Goal: Information Seeking & Learning: Learn about a topic

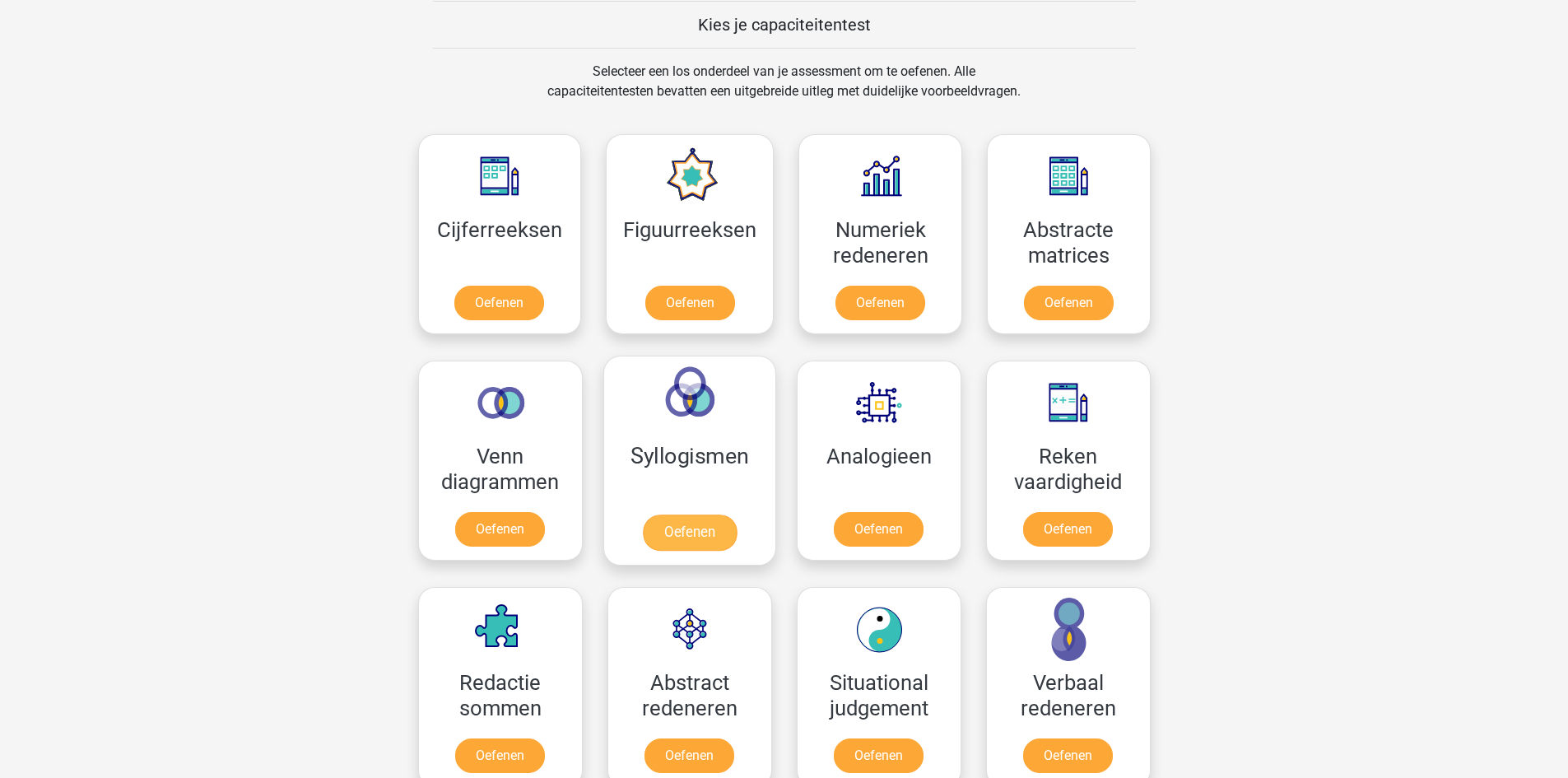
scroll to position [576, 0]
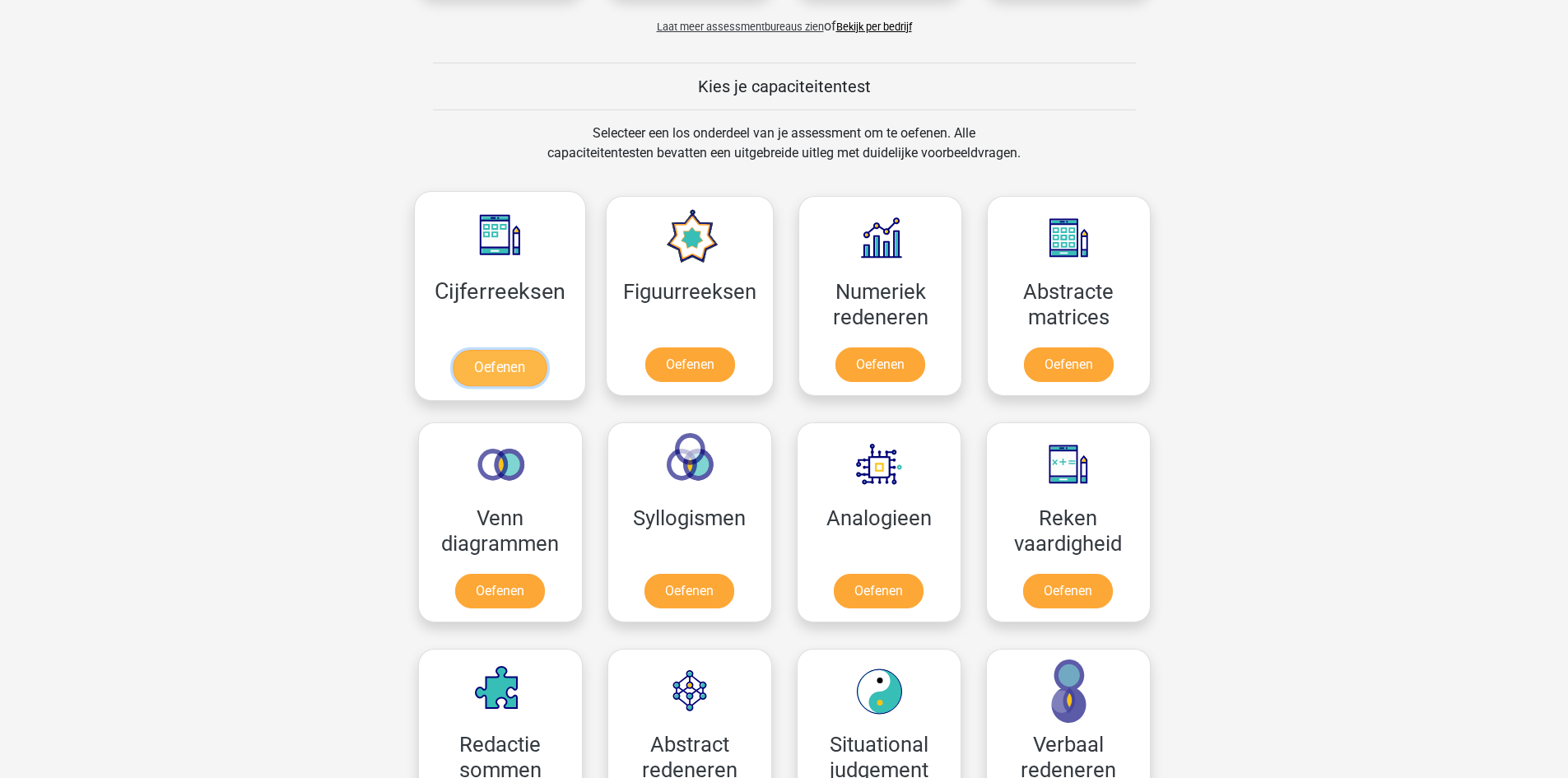
click at [468, 386] on link "Oefenen" at bounding box center [500, 367] width 94 height 36
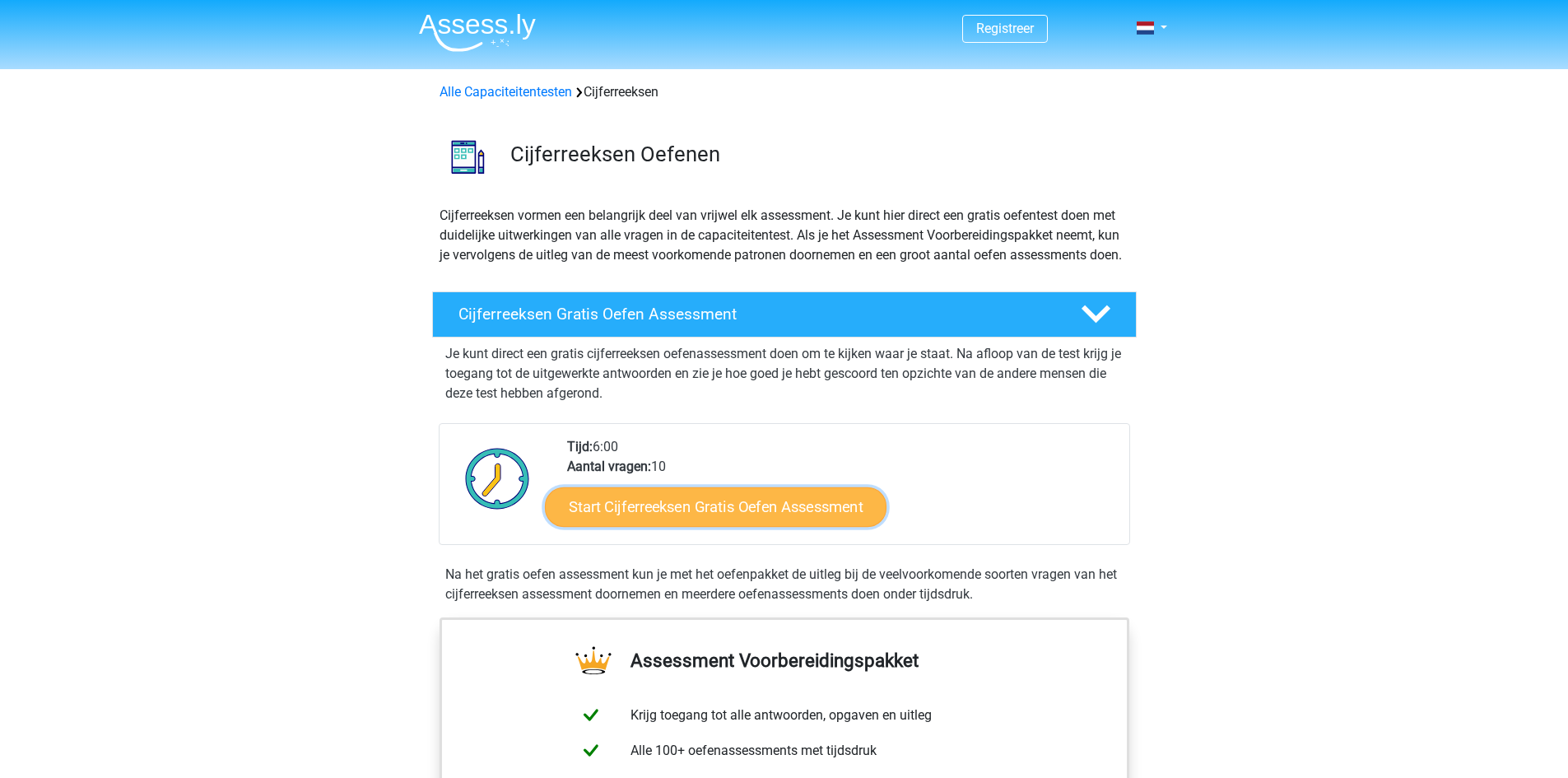
click at [661, 526] on link "Start Cijferreeksen Gratis Oefen Assessment" at bounding box center [716, 506] width 342 height 39
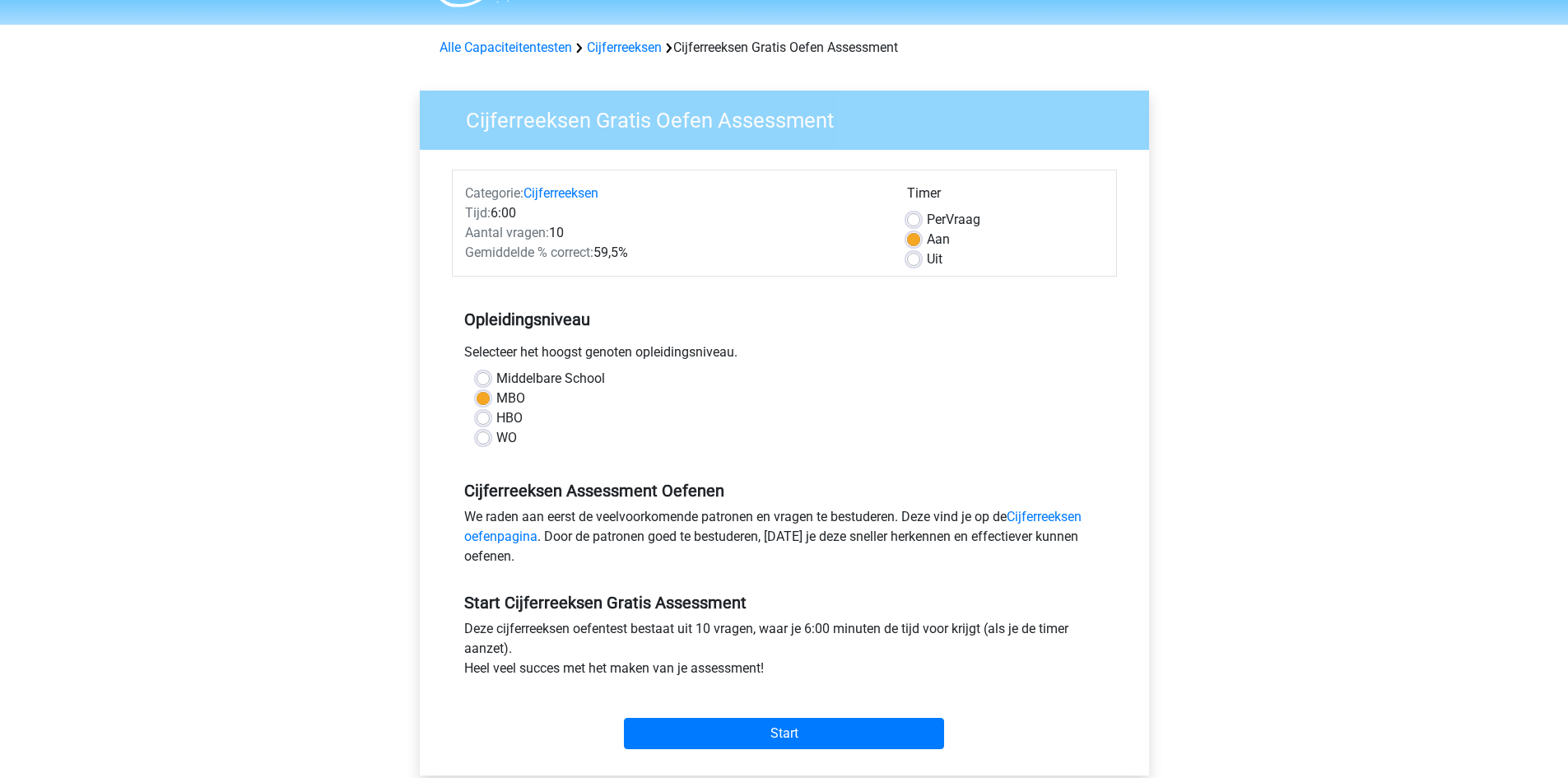
scroll to position [83, 0]
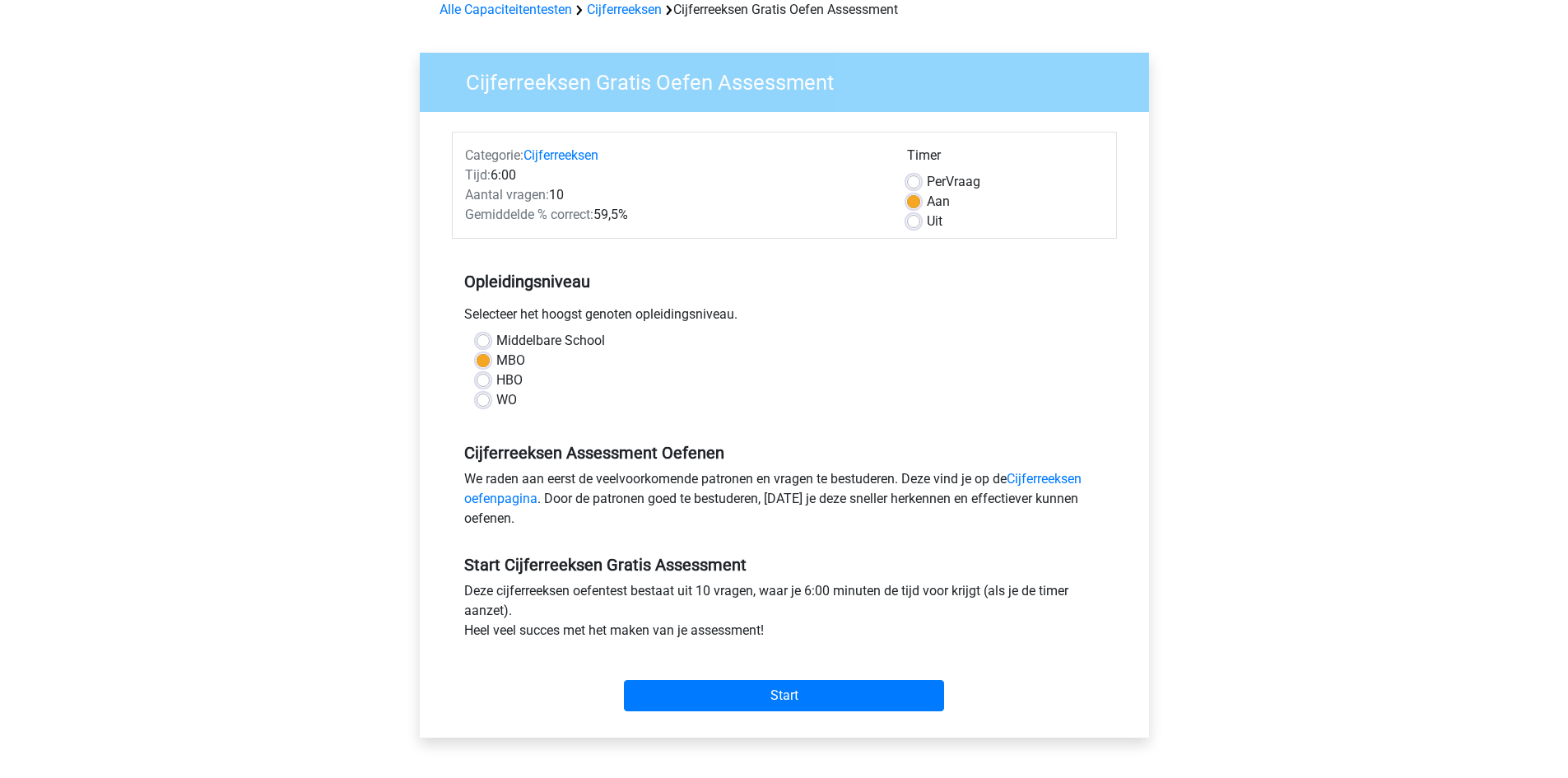
click at [504, 361] on label "MBO" at bounding box center [510, 361] width 28 height 20
click at [490, 361] on input "MBO" at bounding box center [483, 359] width 13 height 17
click at [513, 340] on label "Middelbare School" at bounding box center [550, 341] width 108 height 20
click at [490, 340] on input "Middelbare School" at bounding box center [483, 339] width 13 height 17
radio input "true"
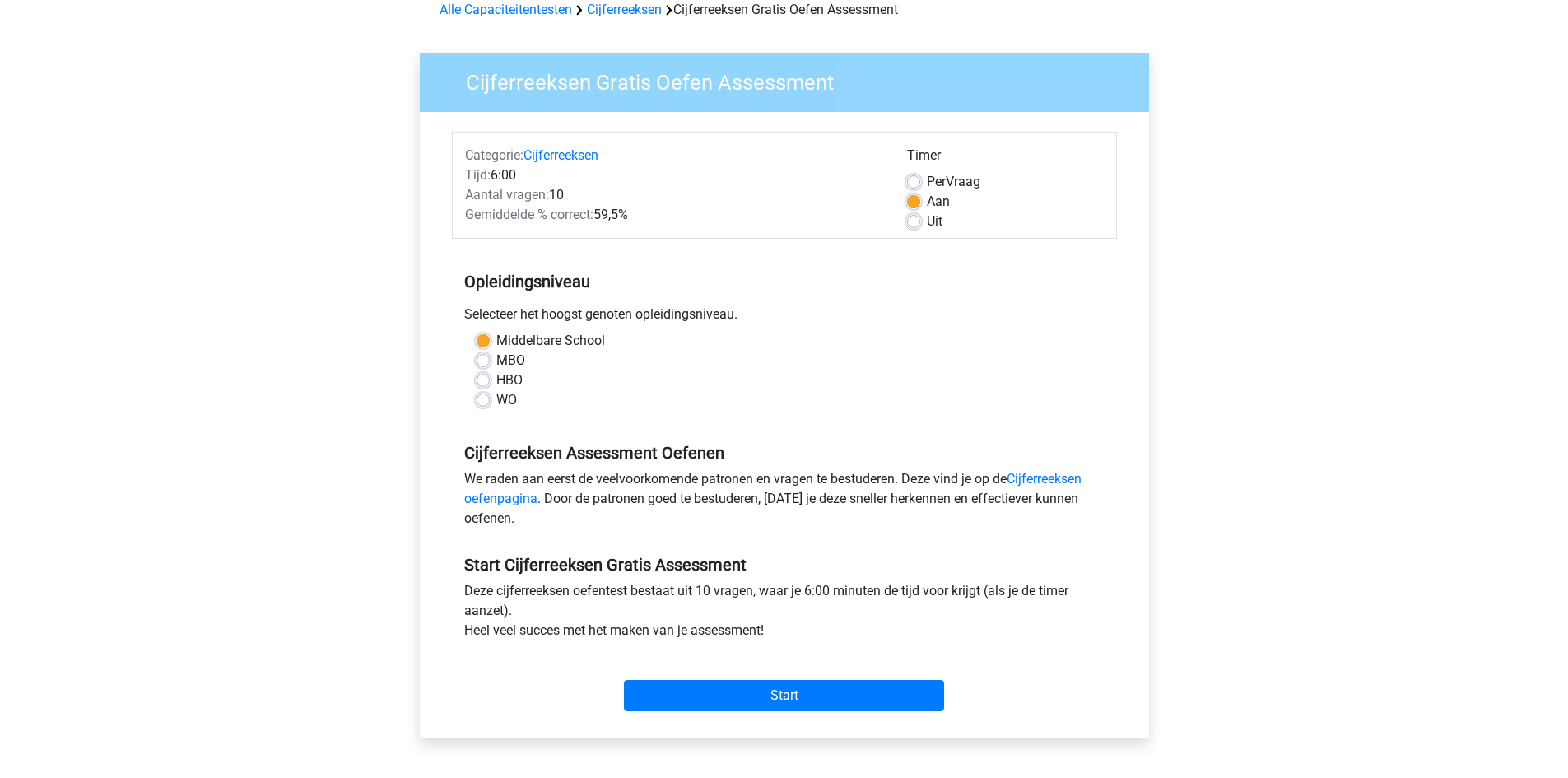
click at [496, 355] on label "MBO" at bounding box center [510, 361] width 28 height 20
click at [490, 355] on input "MBO" at bounding box center [483, 359] width 13 height 17
radio input "true"
click at [710, 712] on div "Start" at bounding box center [784, 682] width 665 height 71
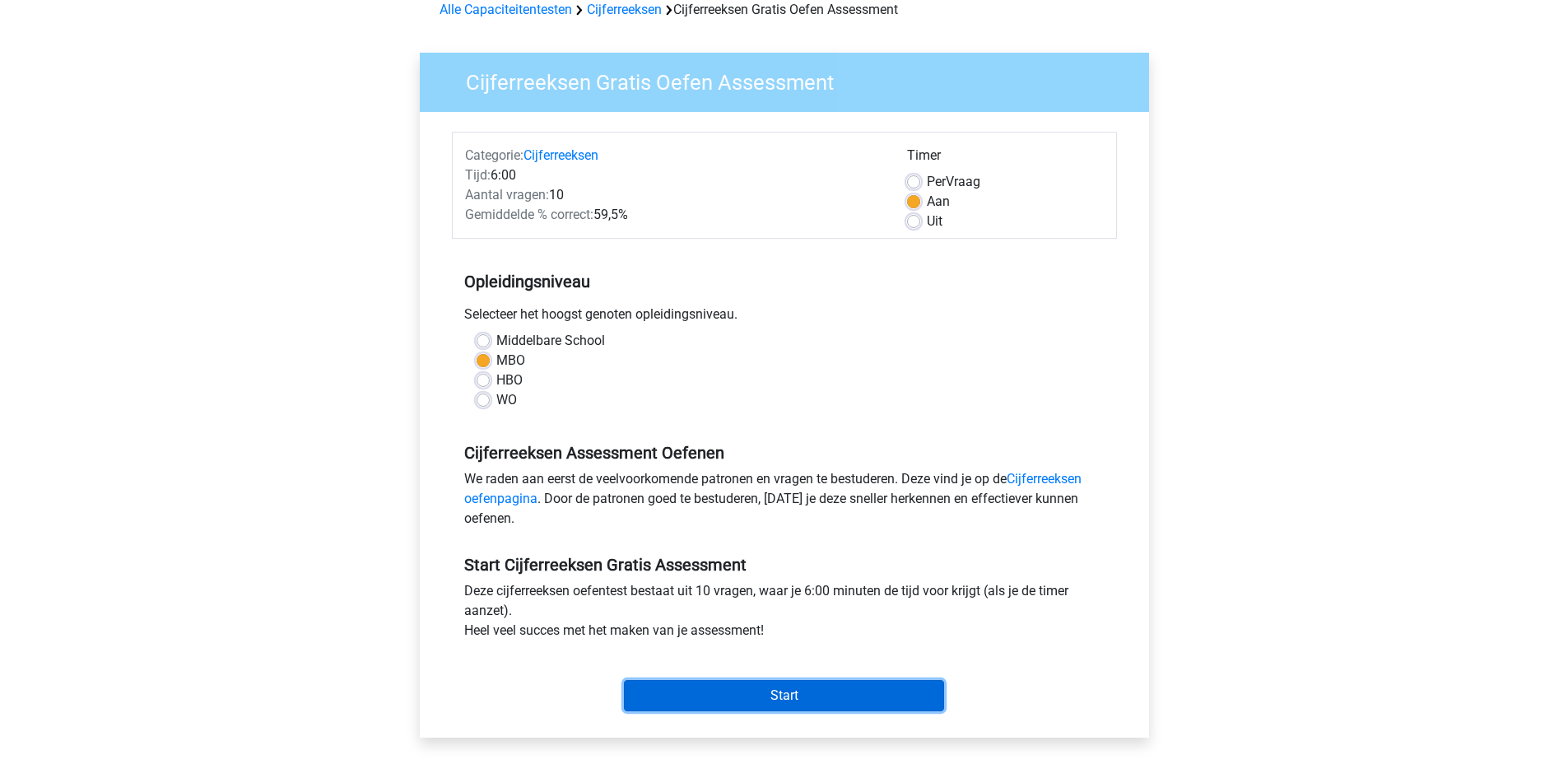
click at [713, 703] on input "Start" at bounding box center [784, 695] width 321 height 31
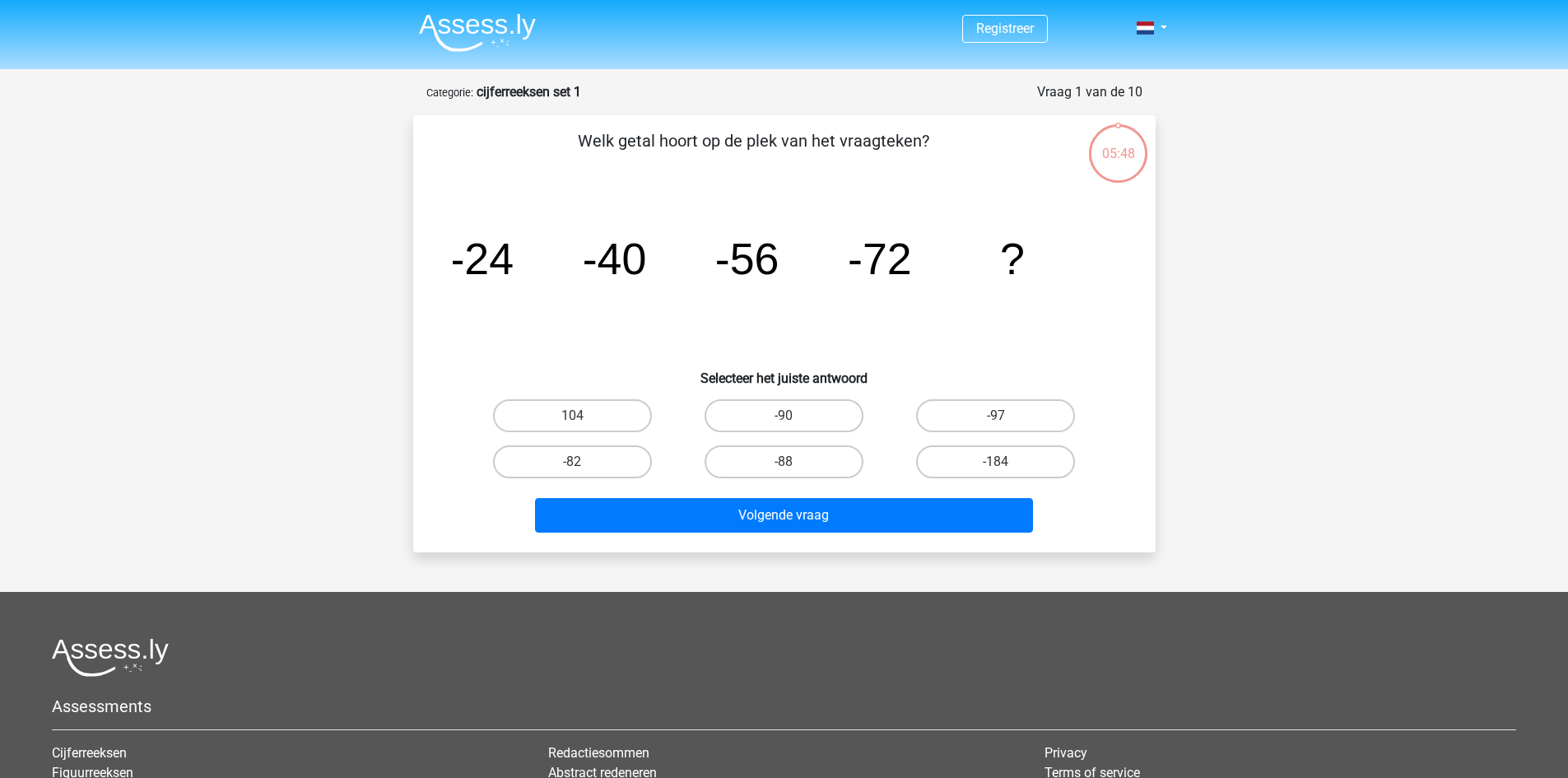
click at [787, 468] on input "-88" at bounding box center [789, 468] width 11 height 11
radio input "true"
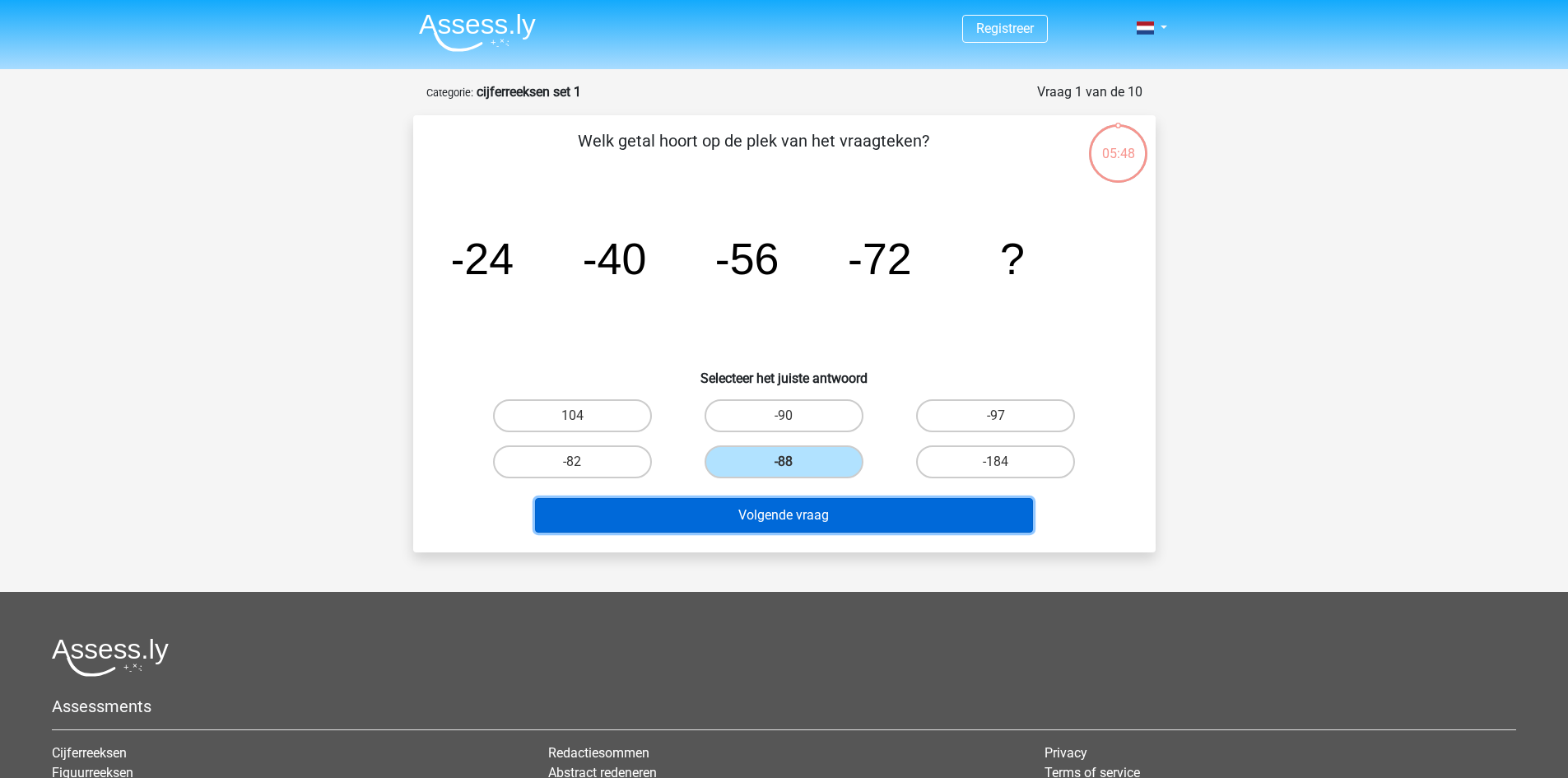
click at [792, 516] on button "Volgende vraag" at bounding box center [784, 515] width 498 height 35
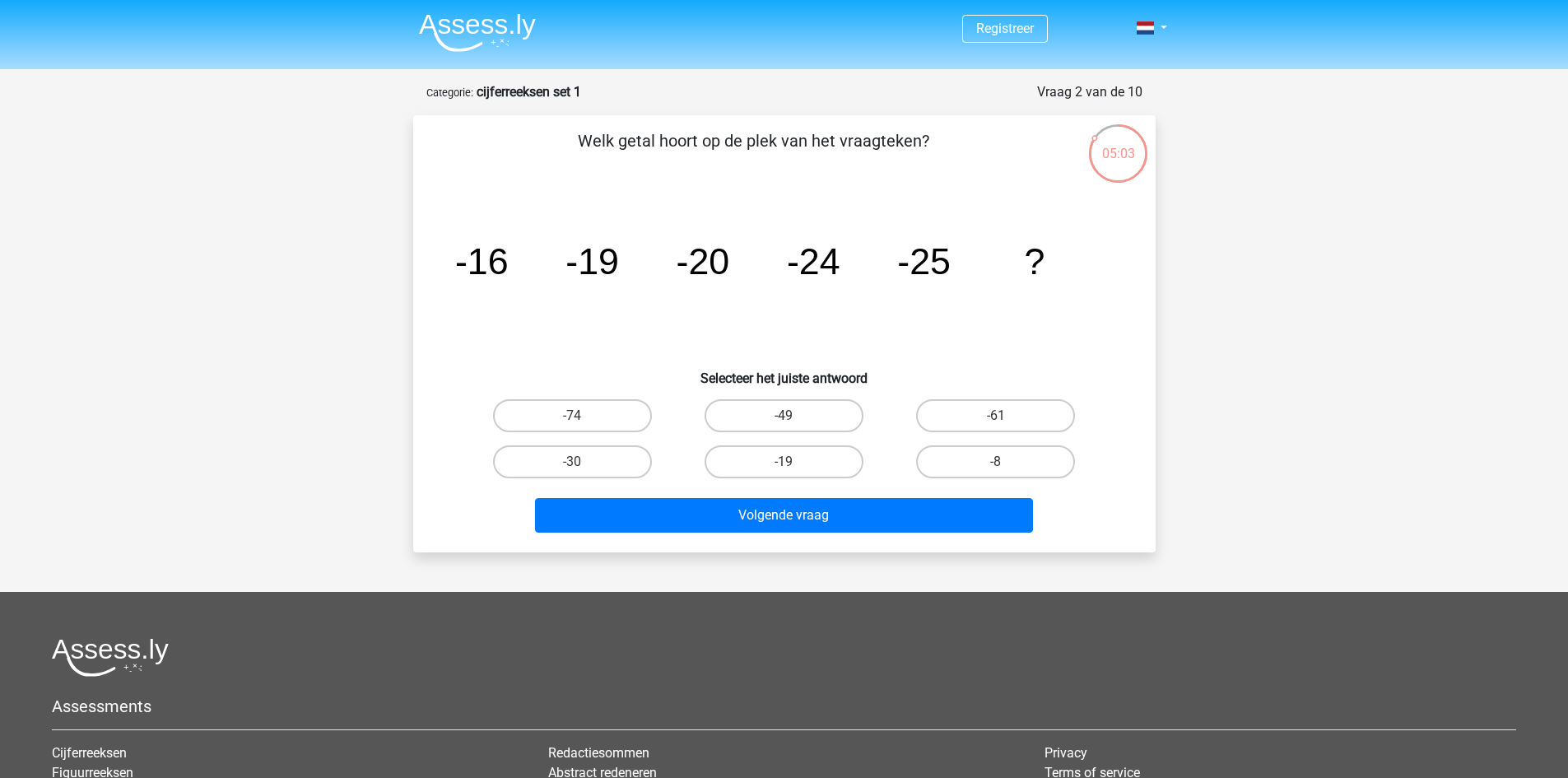
click at [654, 433] on div "-30" at bounding box center [572, 416] width 198 height 33
click at [623, 472] on label "-30" at bounding box center [572, 462] width 159 height 33
click at [583, 472] on input "-30" at bounding box center [578, 468] width 11 height 11
radio input "true"
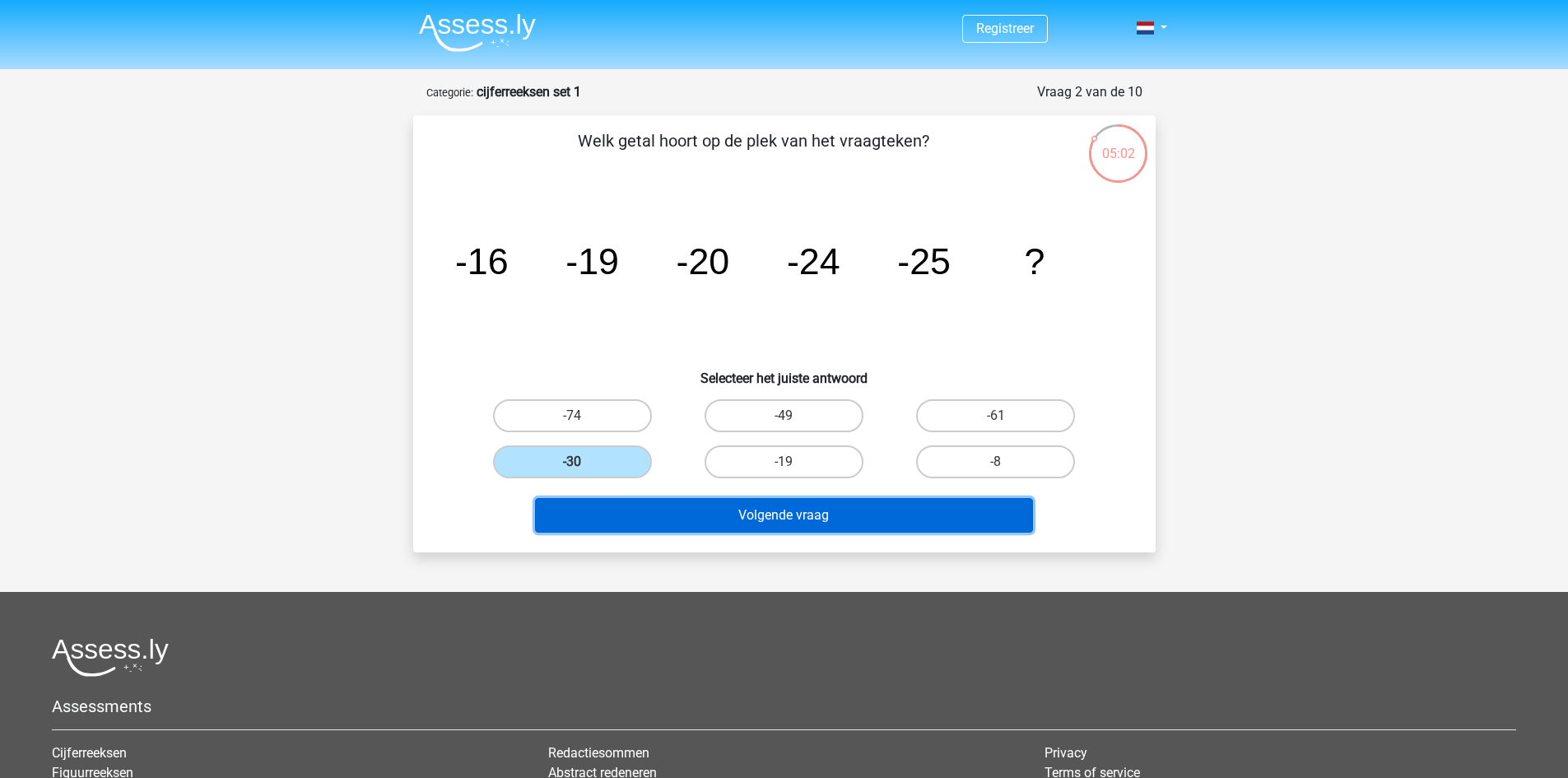
click at [657, 513] on button "Volgende vraag" at bounding box center [784, 515] width 498 height 35
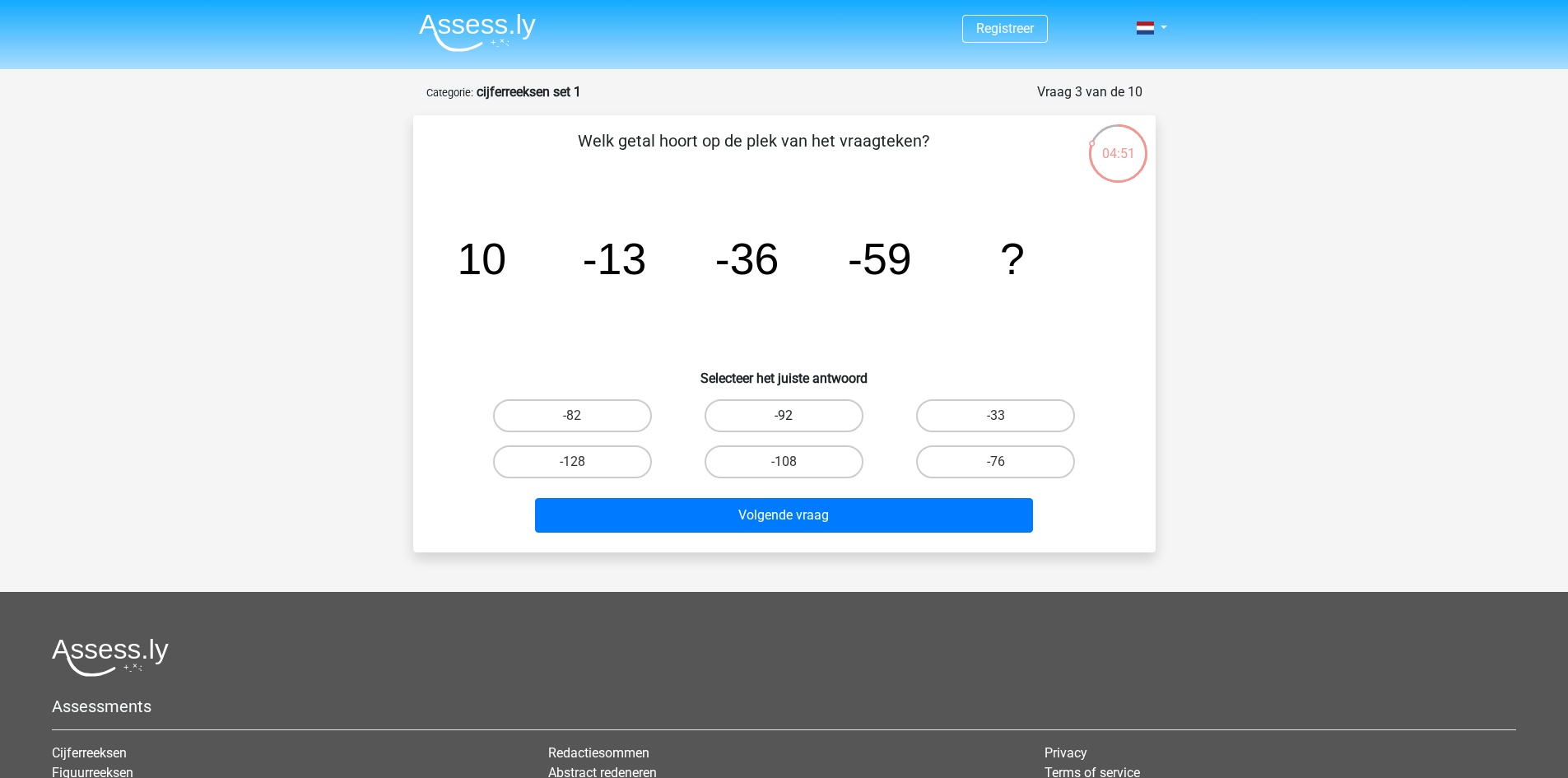
click at [732, 412] on label "-92" at bounding box center [784, 416] width 159 height 33
click at [784, 416] on input "-92" at bounding box center [789, 422] width 11 height 11
radio input "true"
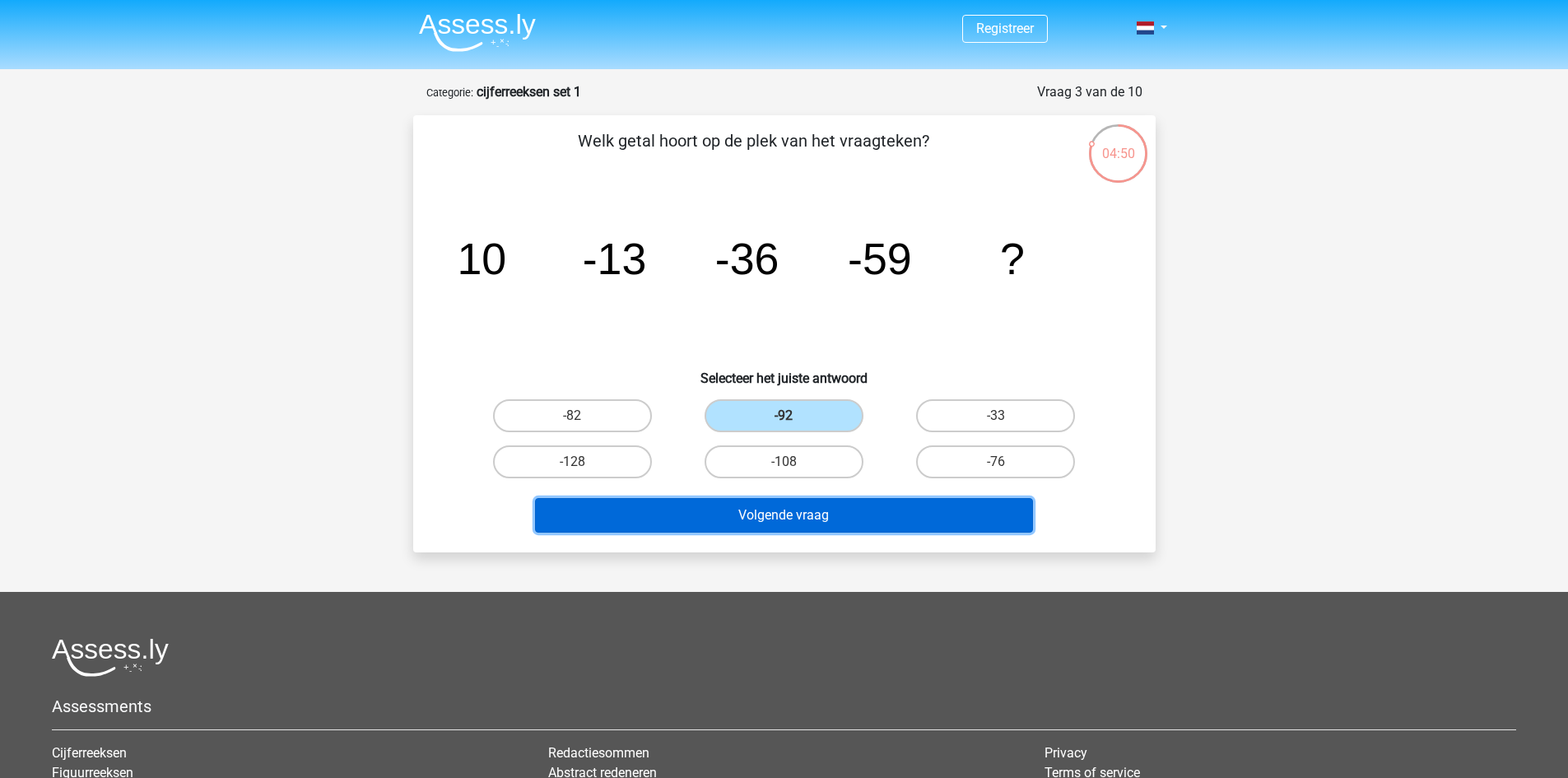
click at [726, 504] on button "Volgende vraag" at bounding box center [784, 515] width 498 height 35
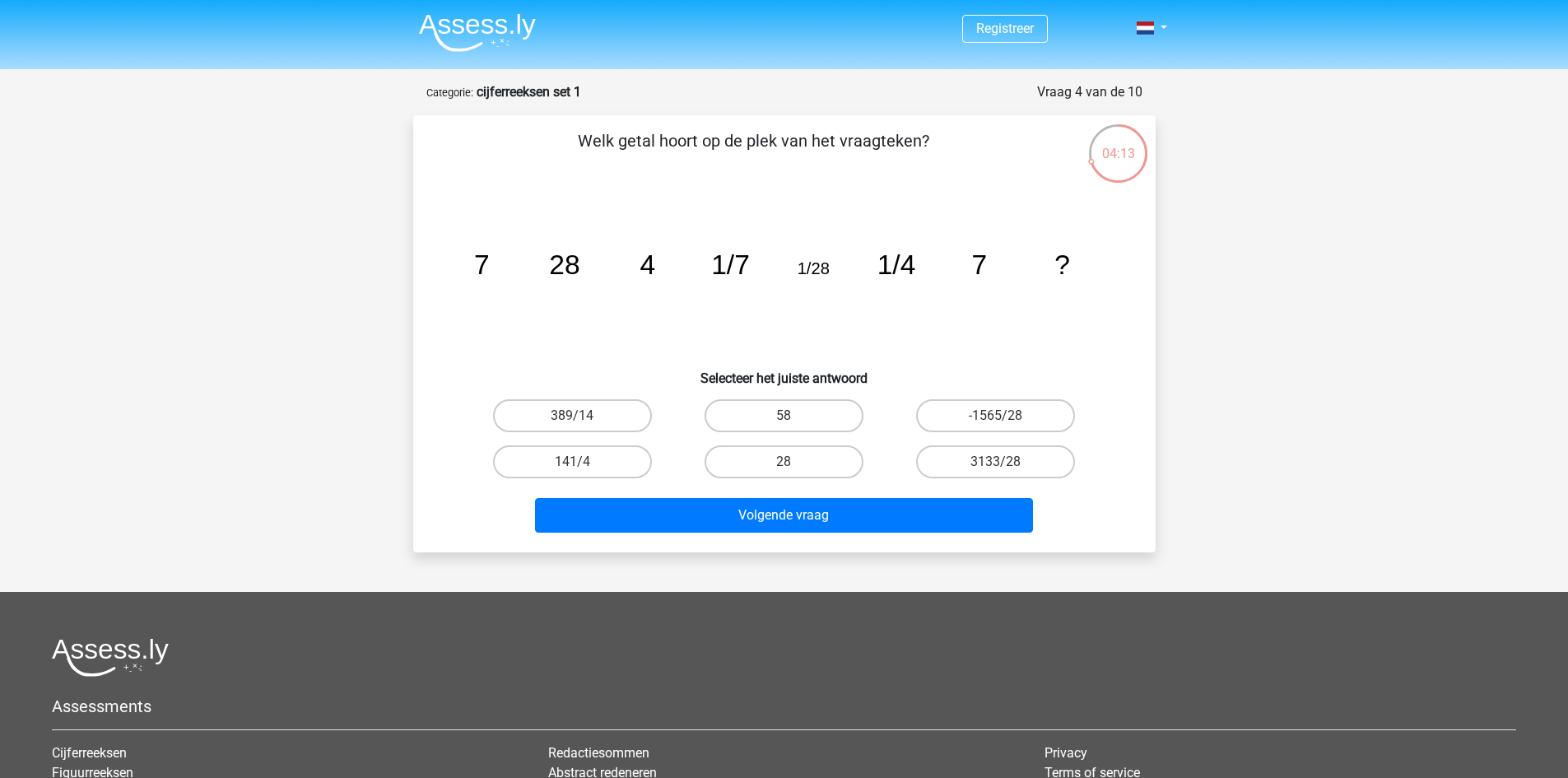
click at [791, 416] on input "58" at bounding box center [789, 422] width 11 height 11
radio input "true"
click at [841, 457] on label "28" at bounding box center [784, 462] width 159 height 33
click at [795, 462] on input "28" at bounding box center [789, 468] width 11 height 11
radio input "true"
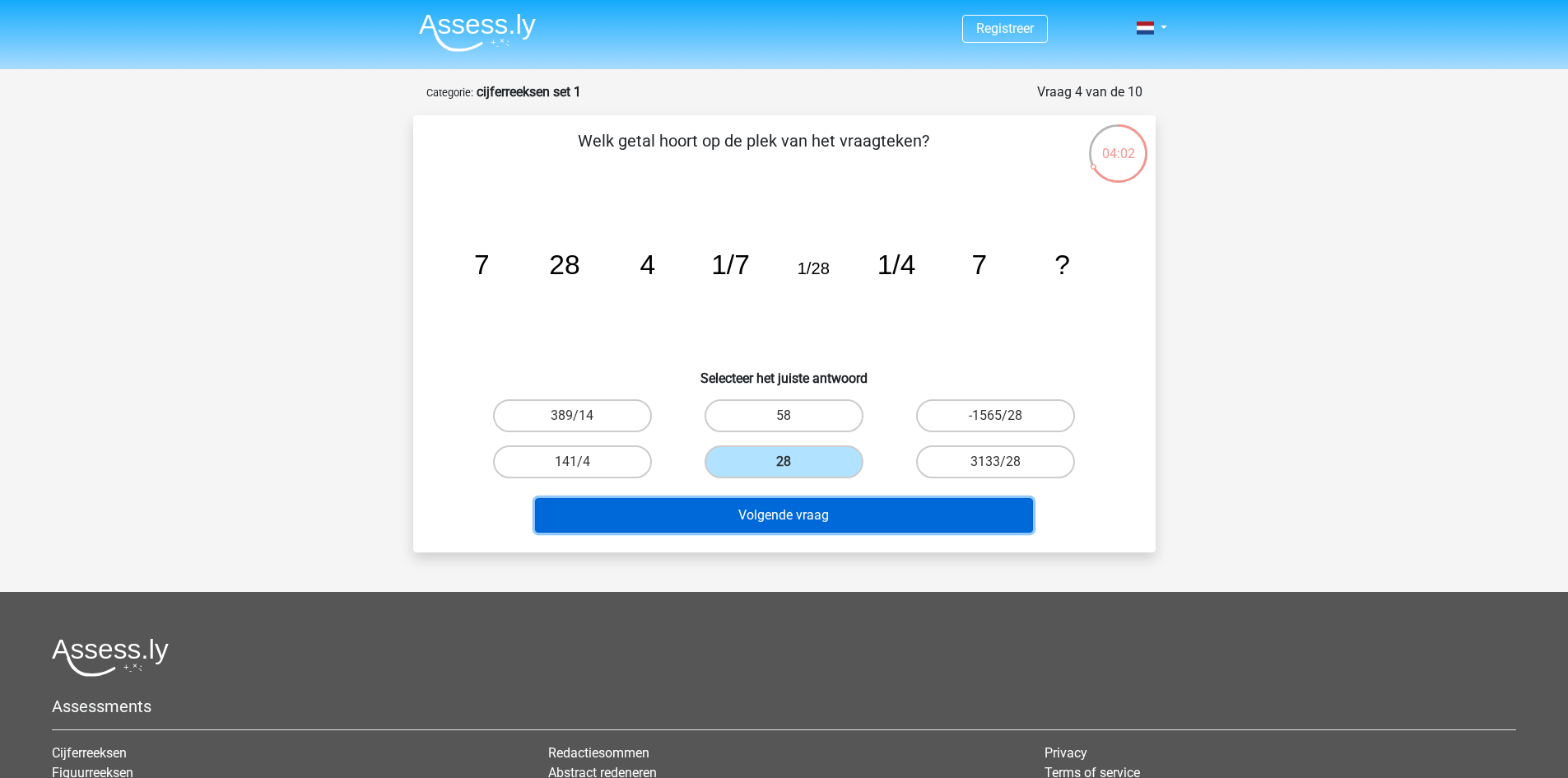
click at [823, 507] on button "Volgende vraag" at bounding box center [784, 515] width 498 height 35
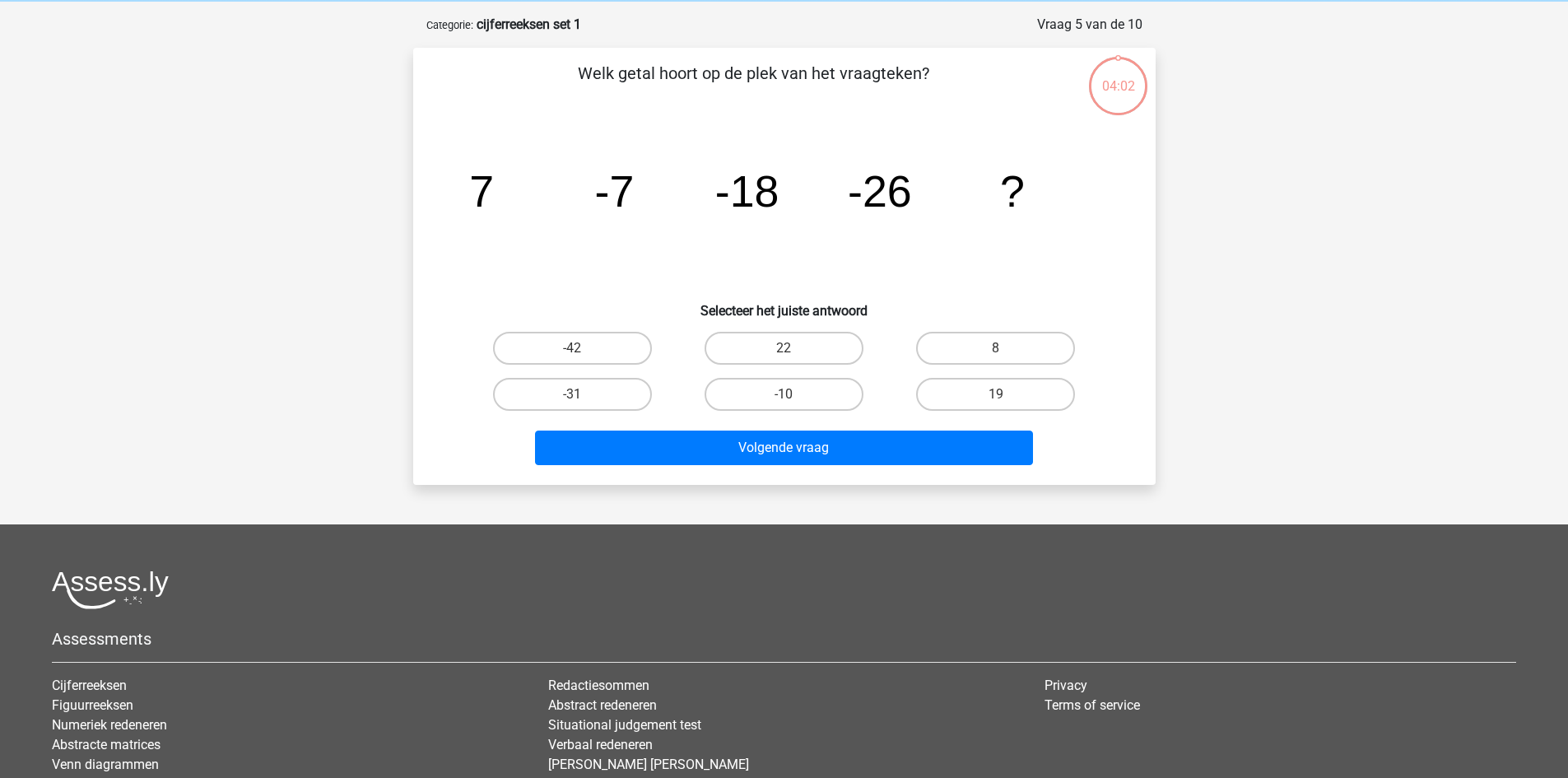
scroll to position [83, 0]
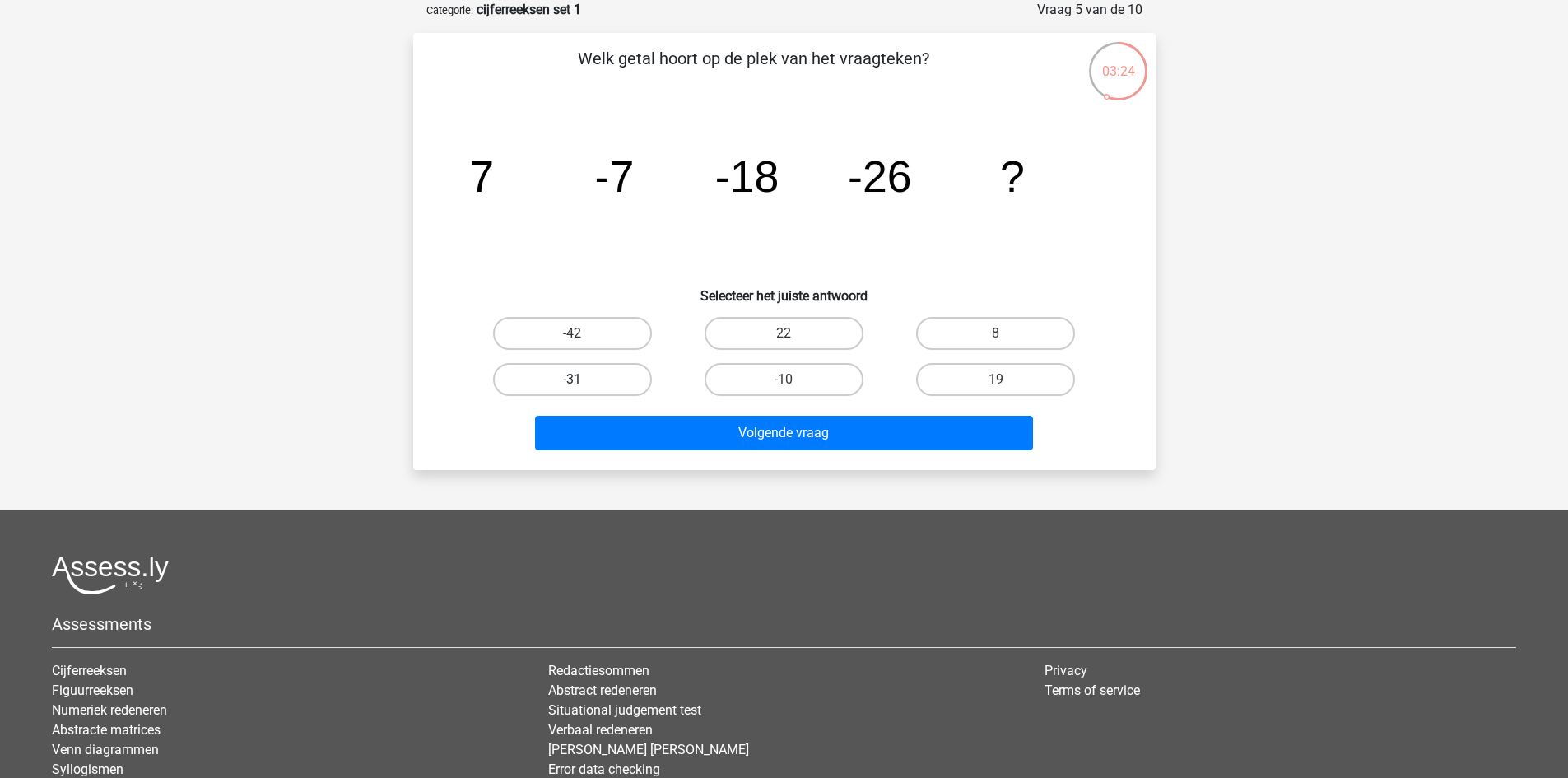
click at [608, 382] on label "-31" at bounding box center [572, 379] width 159 height 33
click at [583, 382] on input "-31" at bounding box center [578, 385] width 11 height 11
radio input "true"
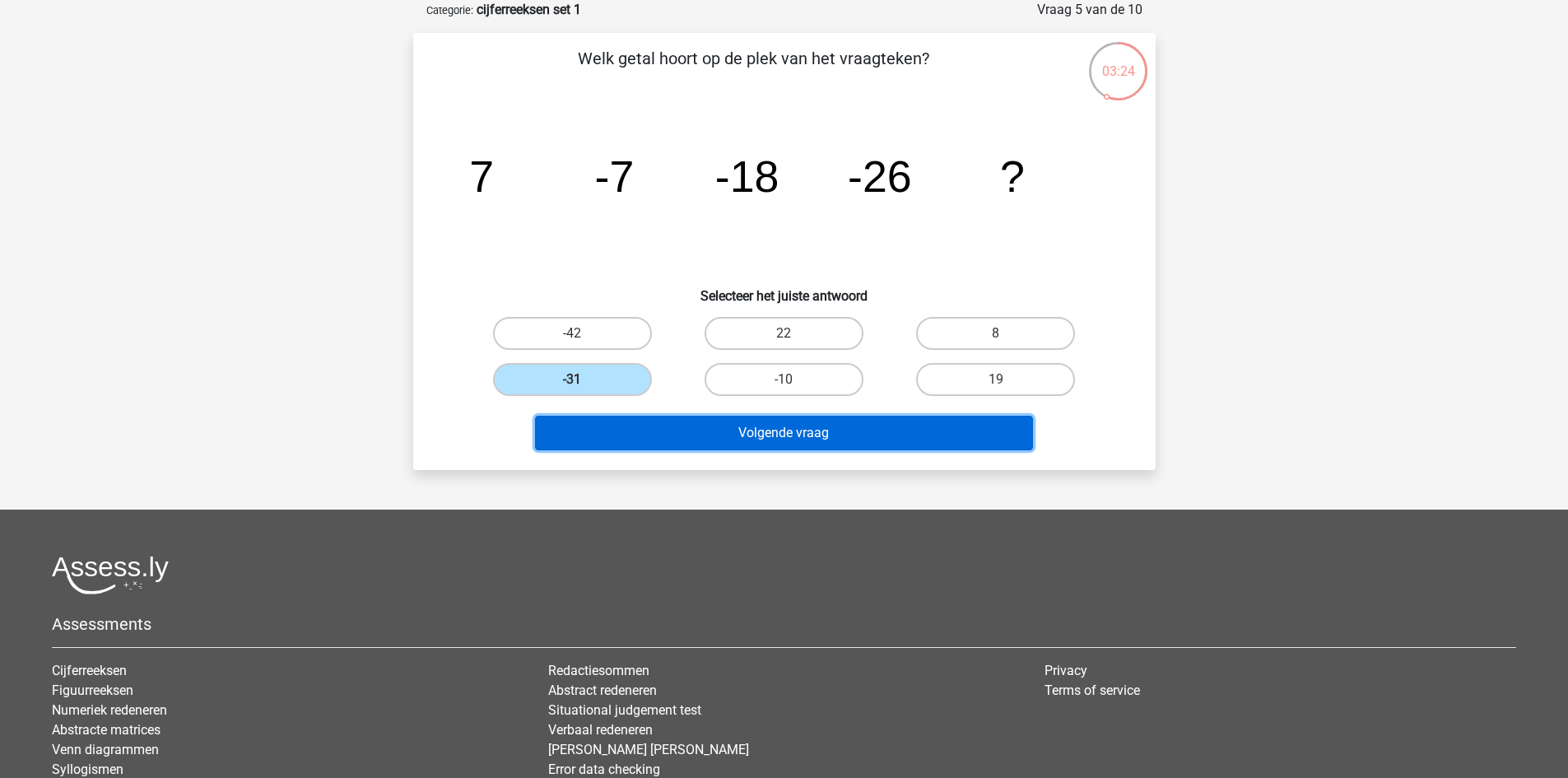
click at [644, 432] on button "Volgende vraag" at bounding box center [784, 434] width 498 height 35
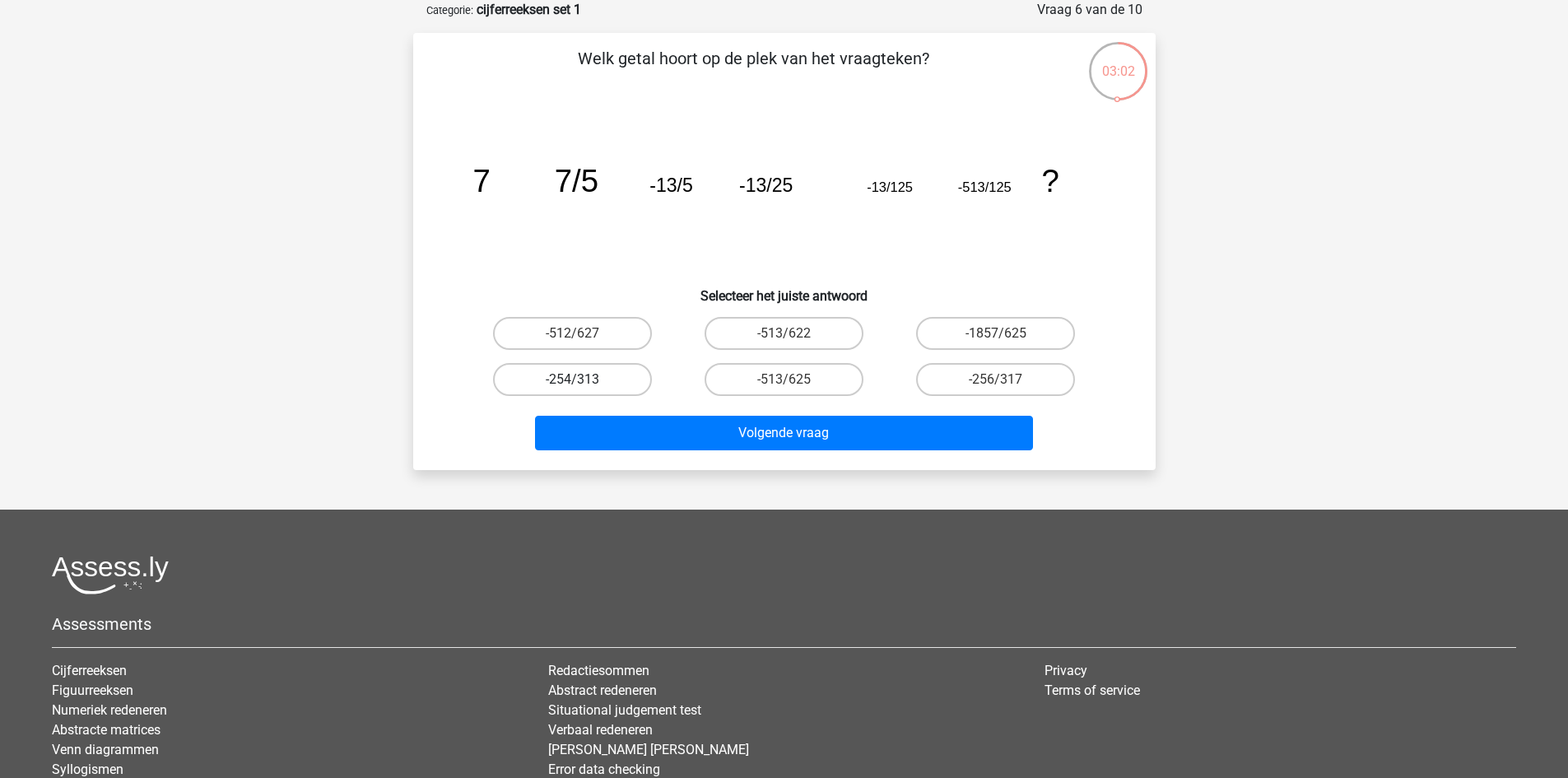
click at [599, 389] on label "-254/313" at bounding box center [572, 379] width 159 height 33
click at [583, 389] on input "-254/313" at bounding box center [578, 385] width 11 height 11
radio input "true"
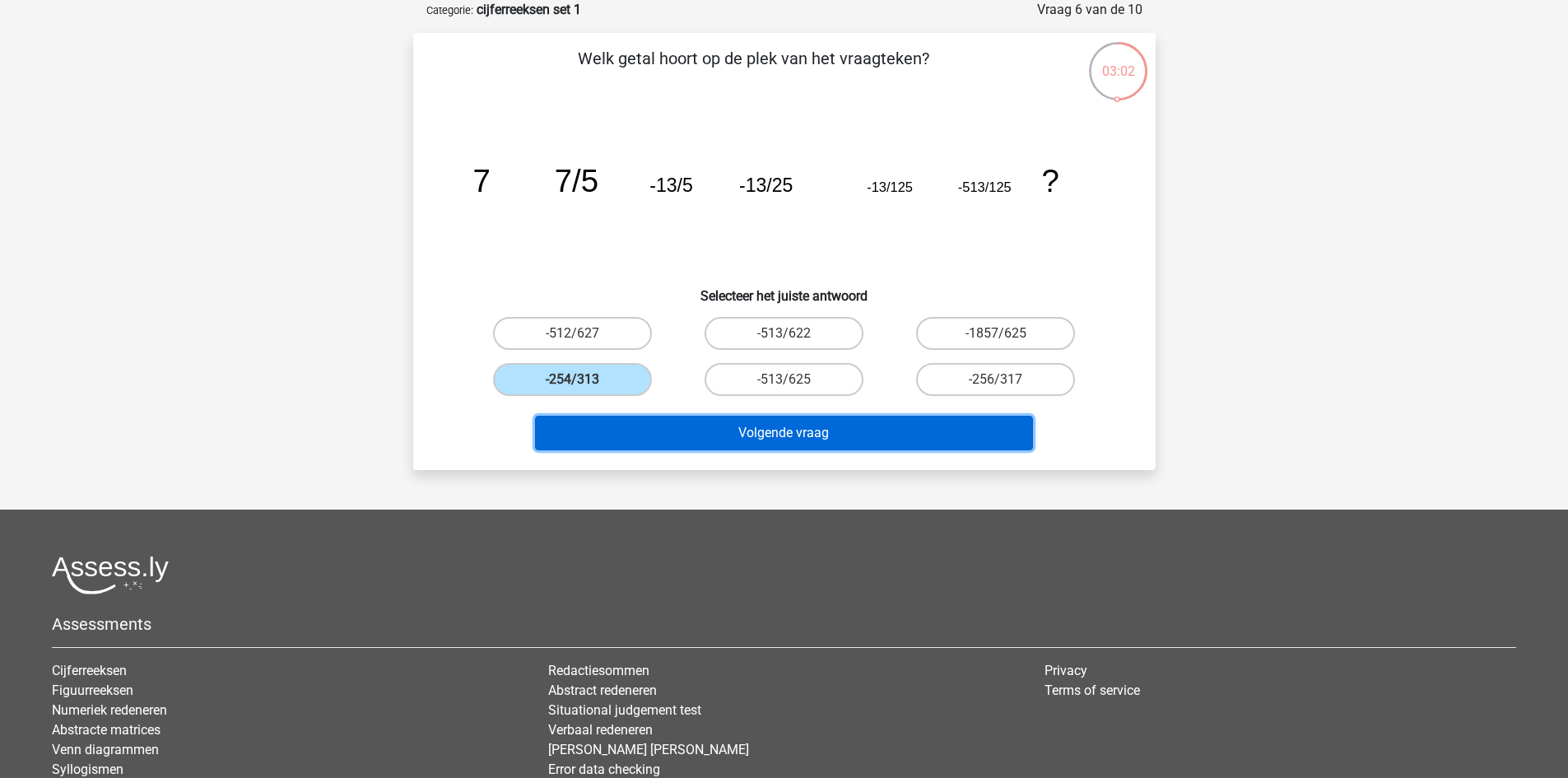
click at [679, 435] on button "Volgende vraag" at bounding box center [784, 434] width 498 height 35
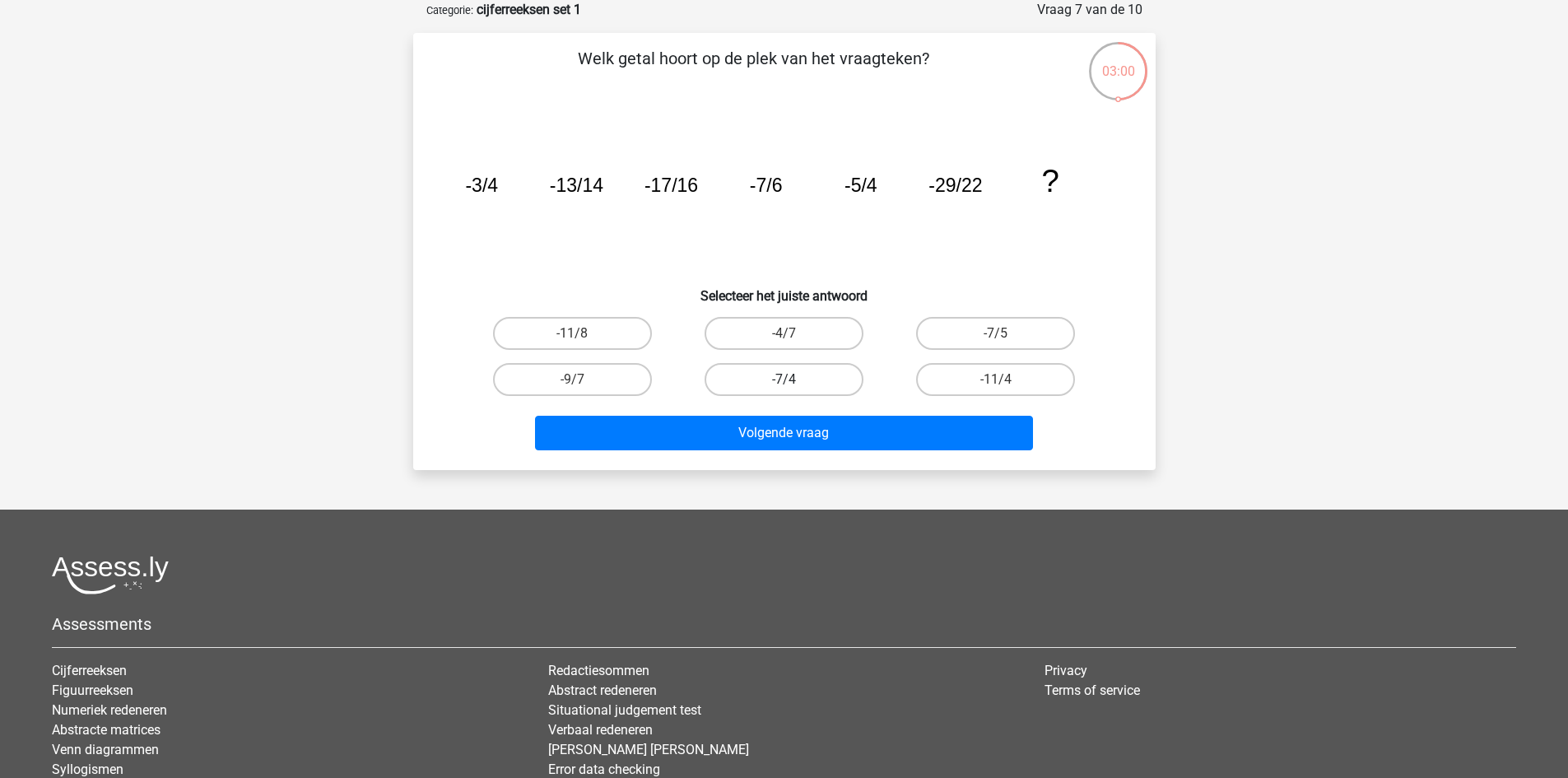
click at [752, 370] on label "-7/4" at bounding box center [784, 379] width 159 height 33
click at [784, 379] on input "-7/4" at bounding box center [789, 385] width 11 height 11
radio input "true"
click at [739, 389] on label "-7/4" at bounding box center [784, 379] width 159 height 33
click at [784, 389] on input "-7/4" at bounding box center [789, 385] width 11 height 11
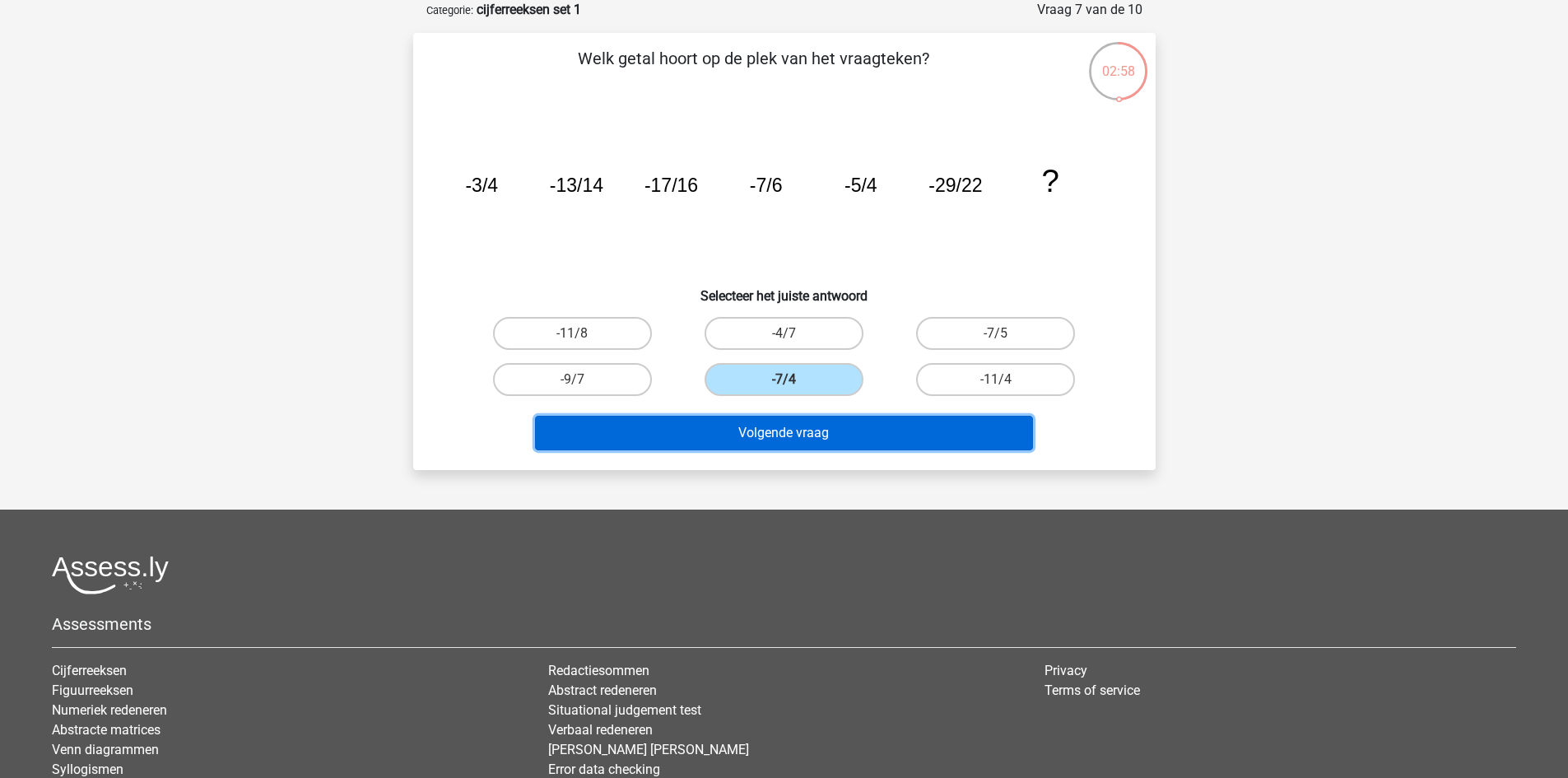
click at [738, 441] on button "Volgende vraag" at bounding box center [784, 434] width 498 height 35
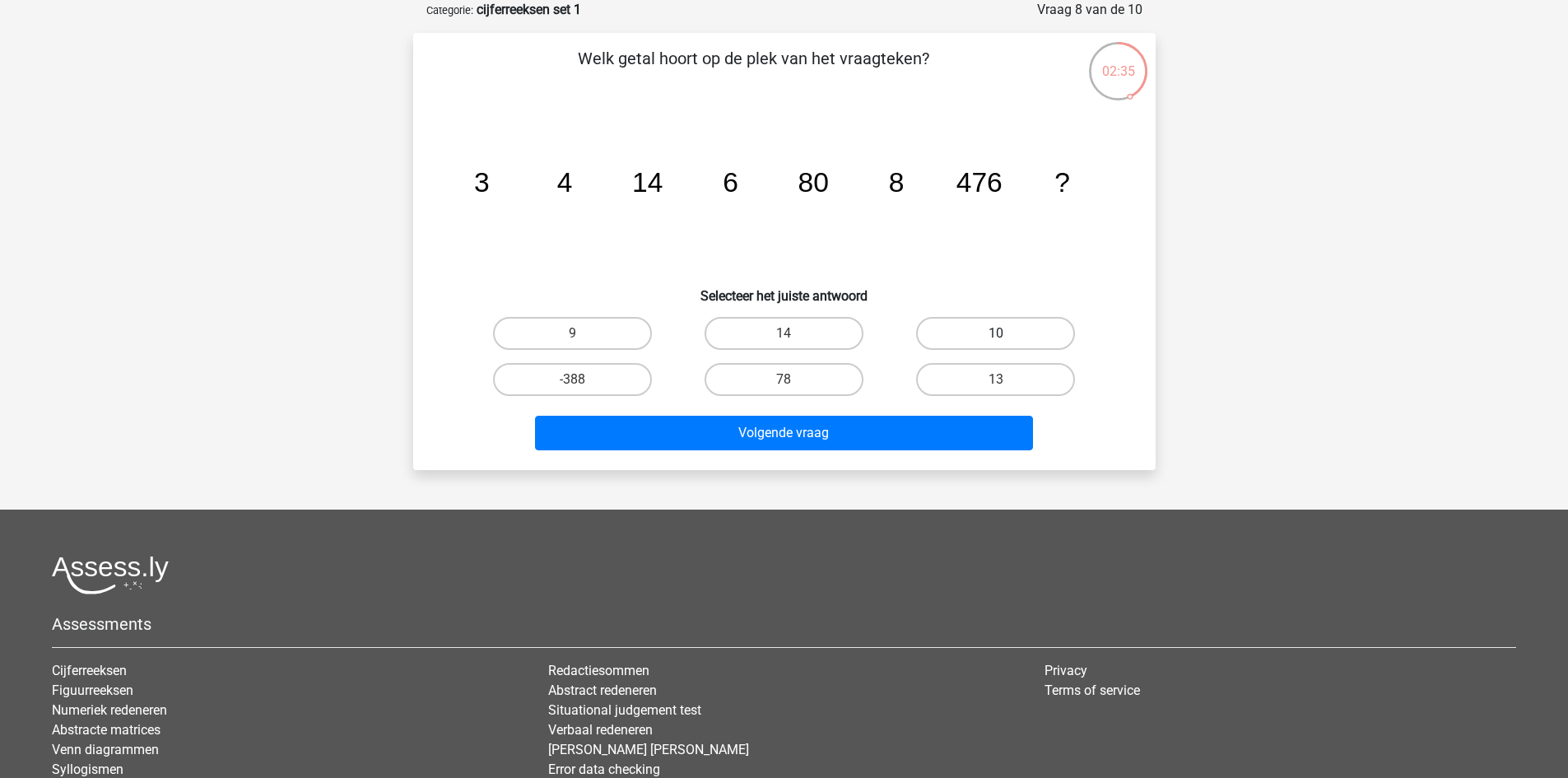
click at [955, 333] on label "10" at bounding box center [996, 333] width 159 height 33
click at [996, 333] on input "10" at bounding box center [1001, 339] width 11 height 11
radio input "true"
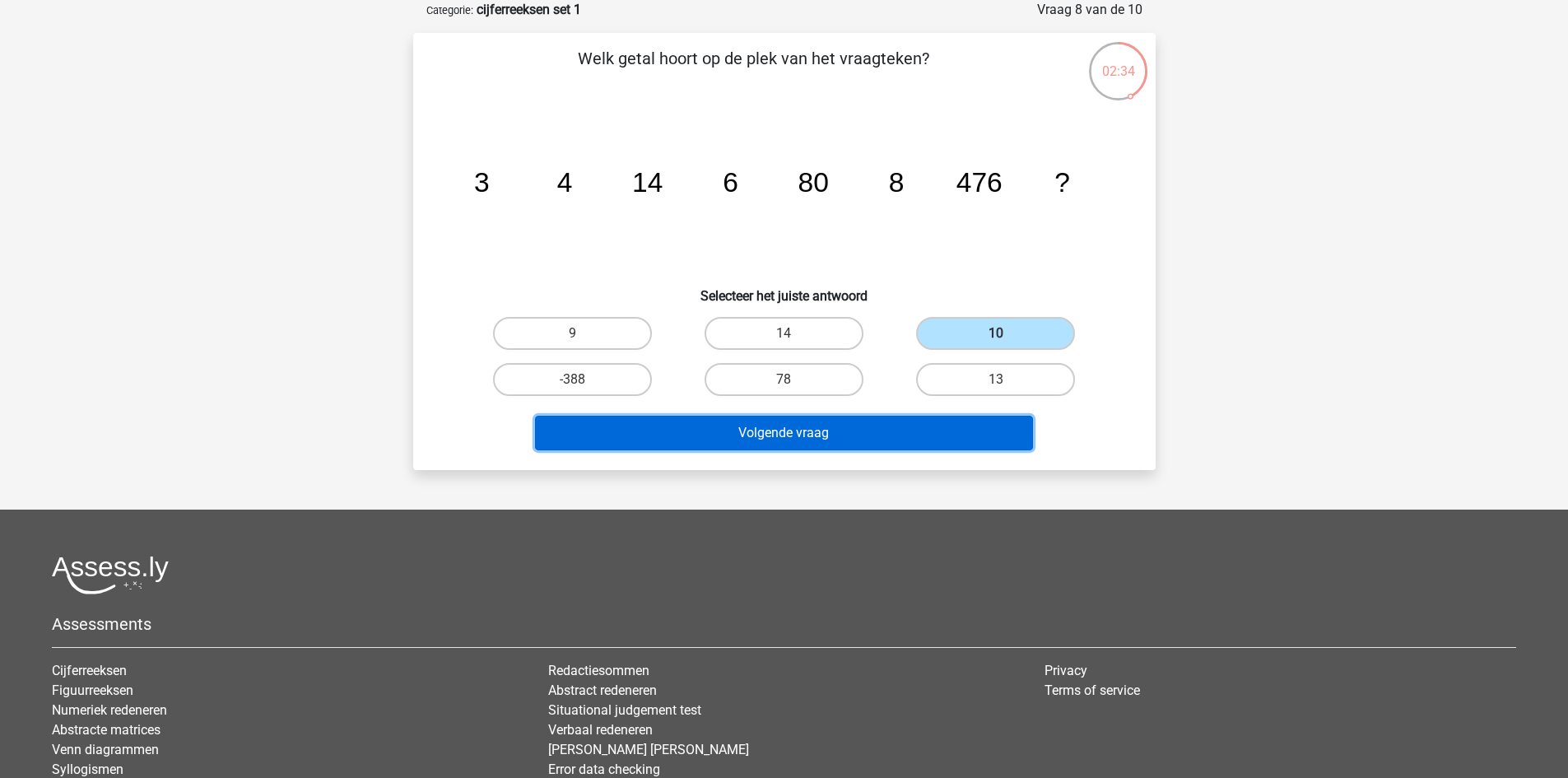
click at [873, 431] on button "Volgende vraag" at bounding box center [784, 434] width 498 height 35
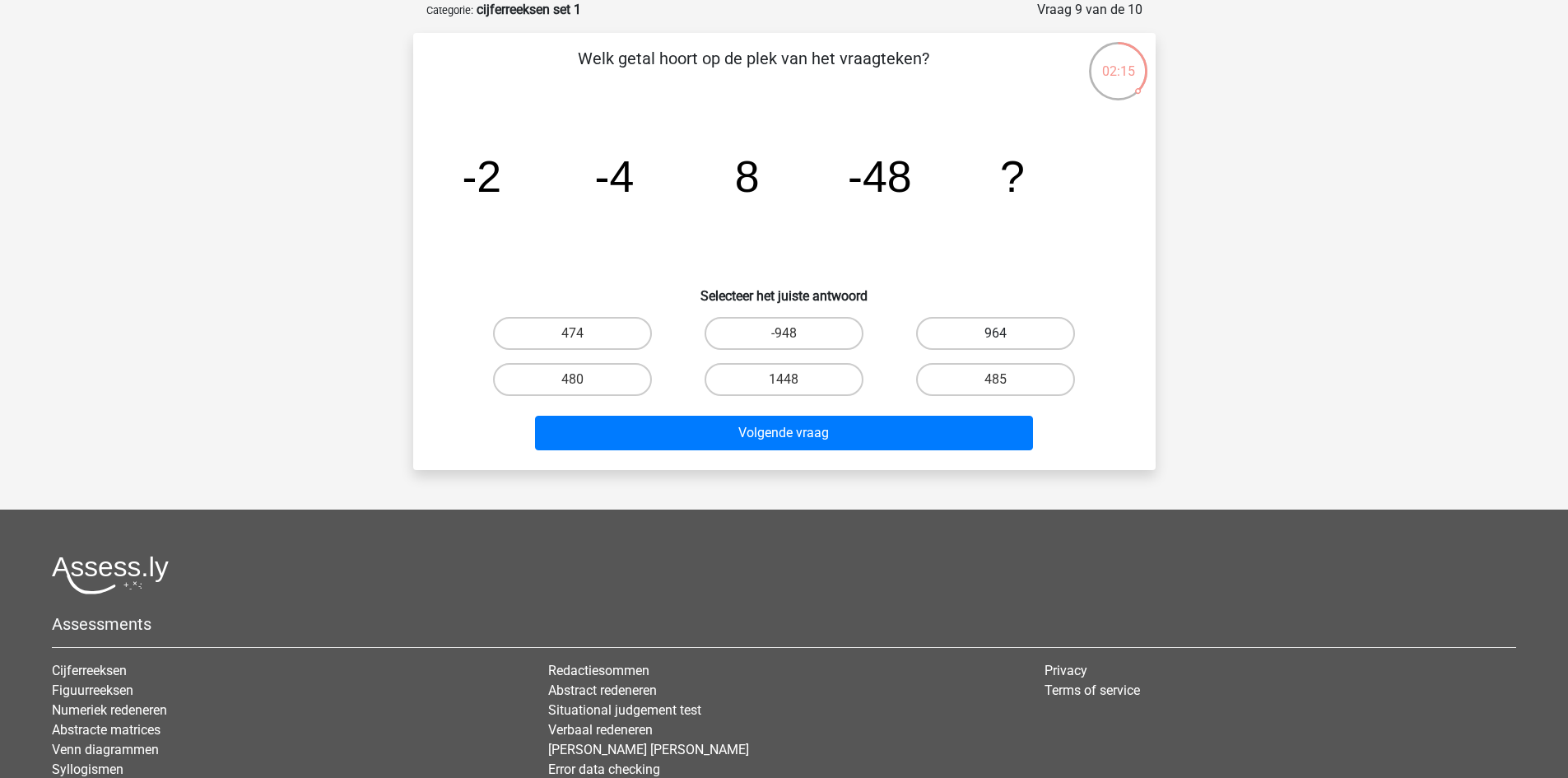
click at [1024, 334] on label "964" at bounding box center [996, 333] width 159 height 33
click at [1007, 334] on input "964" at bounding box center [1001, 339] width 11 height 11
radio input "true"
click at [968, 405] on div "Volgende vraag" at bounding box center [784, 429] width 690 height 54
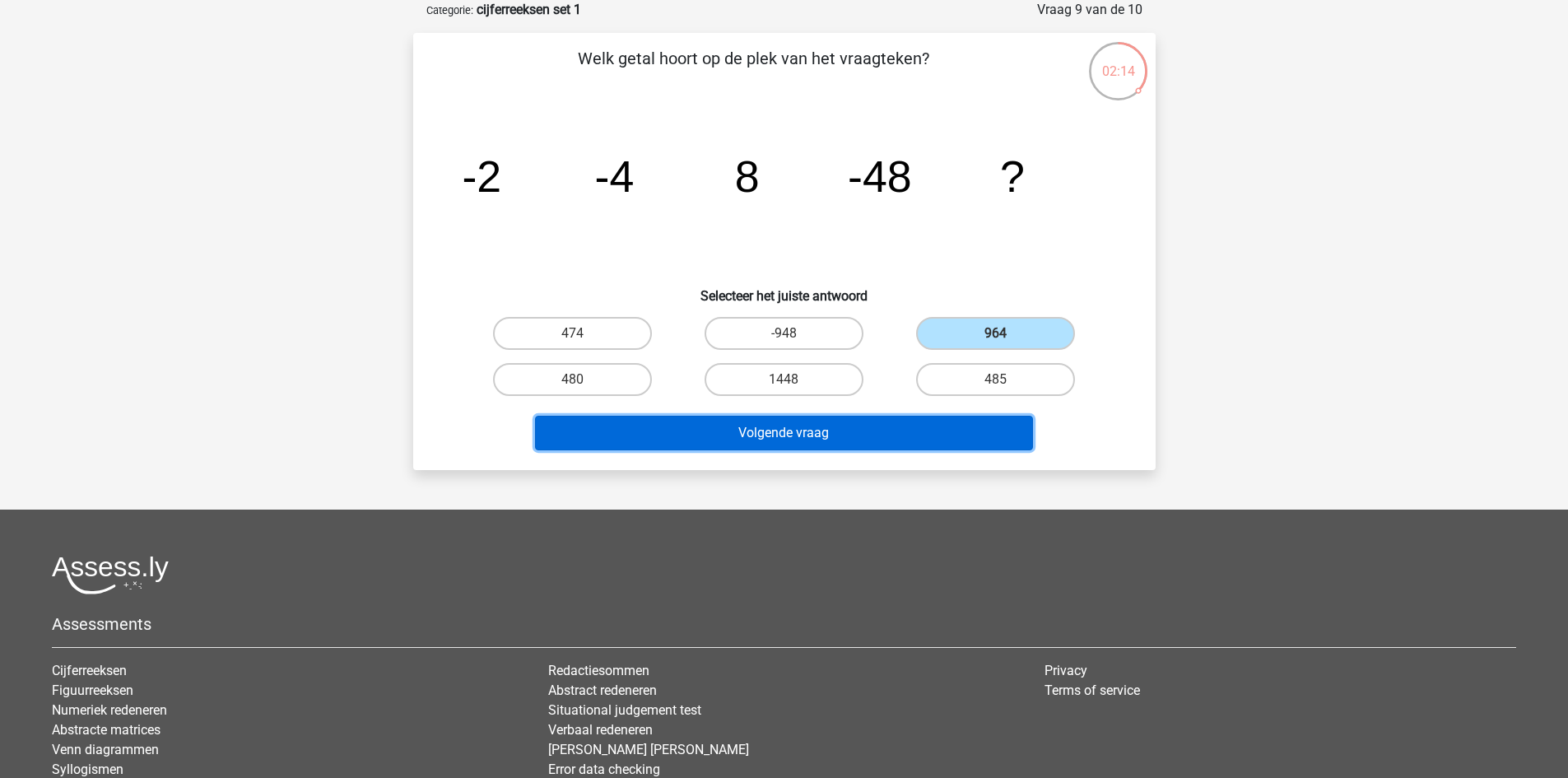
click at [977, 437] on button "Volgende vraag" at bounding box center [784, 434] width 498 height 35
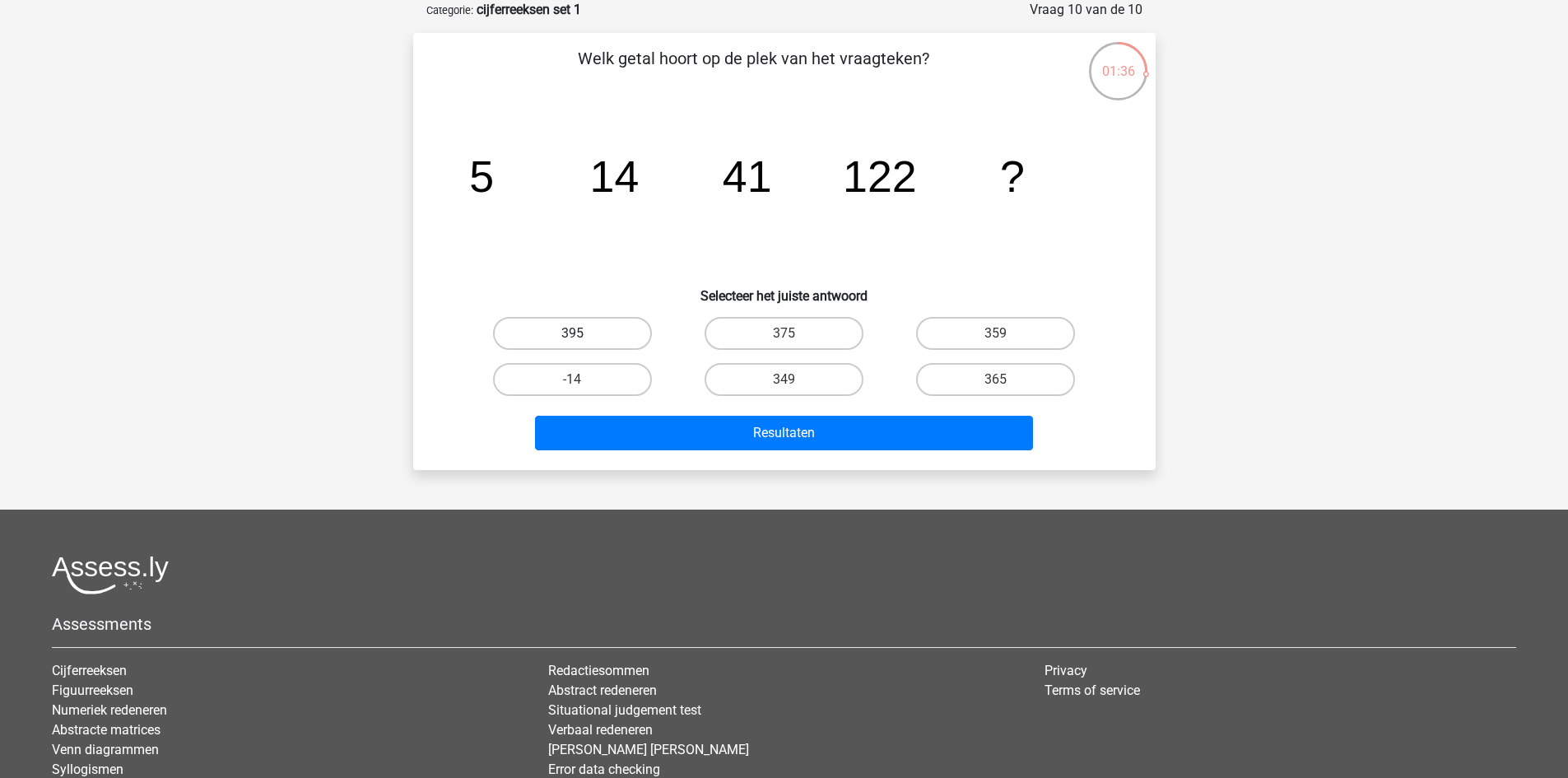
click at [558, 325] on label "395" at bounding box center [572, 333] width 159 height 33
click at [572, 333] on input "395" at bounding box center [578, 339] width 11 height 11
radio input "true"
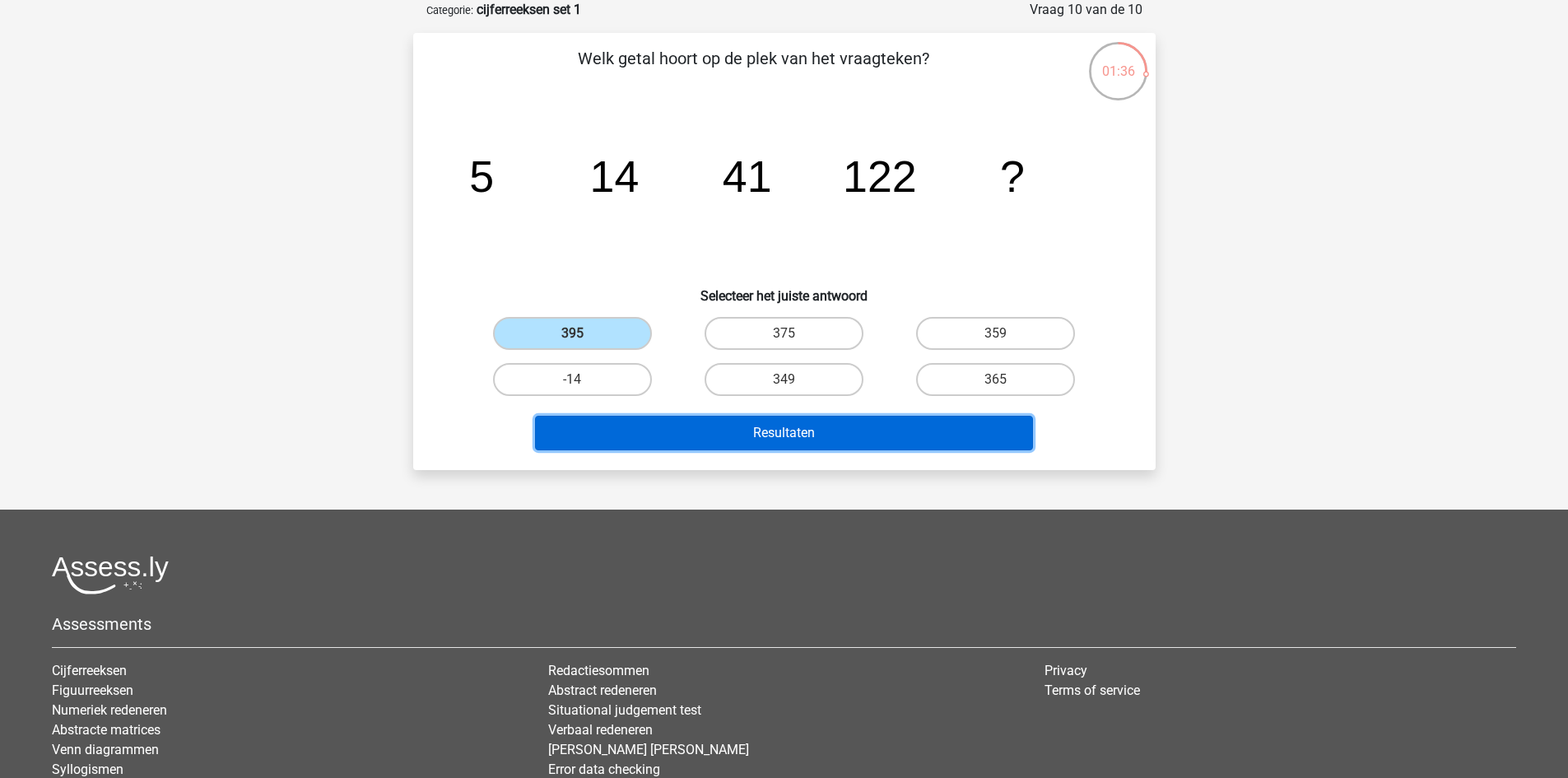
click at [708, 436] on button "Resultaten" at bounding box center [784, 434] width 498 height 35
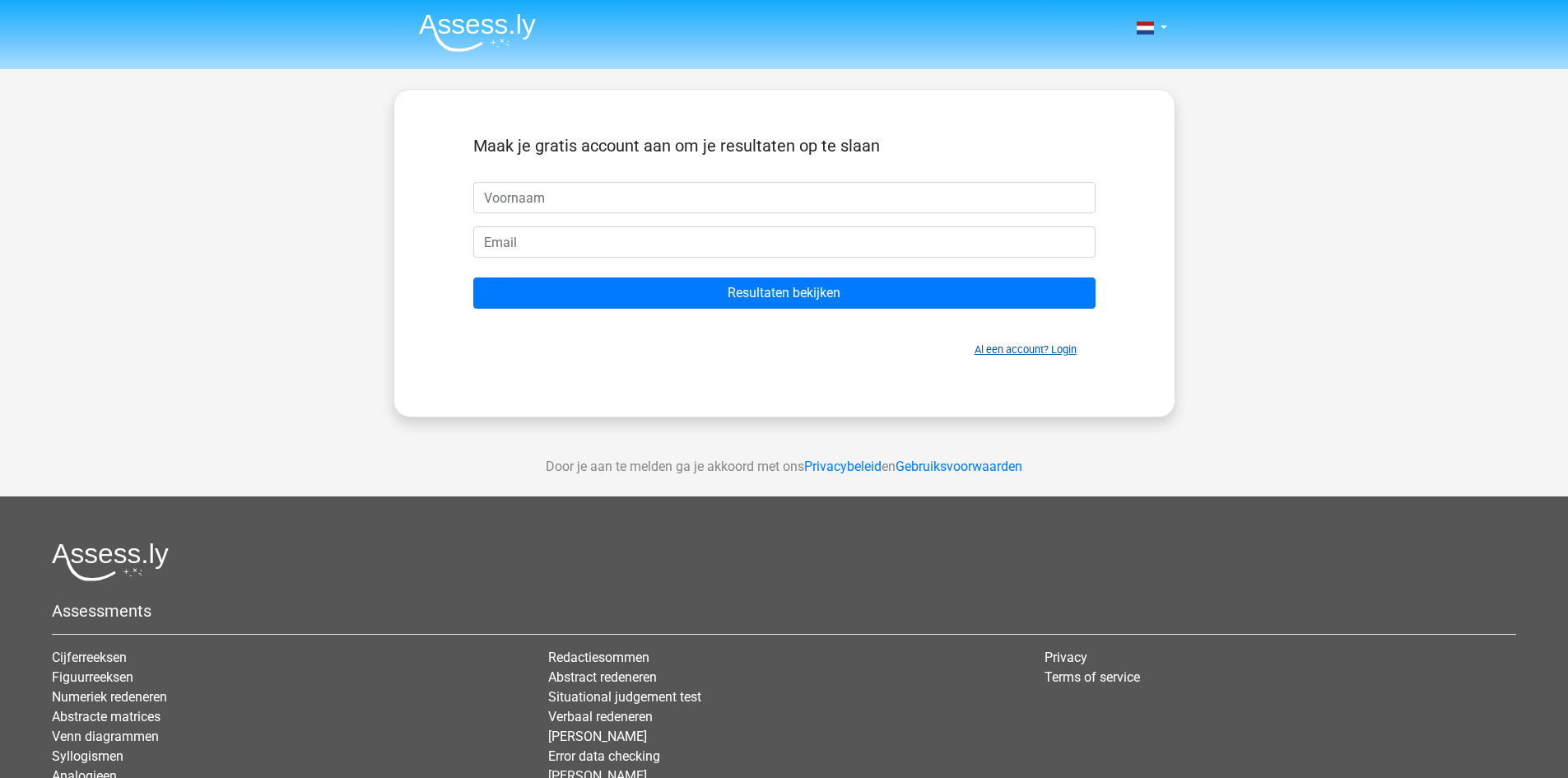
click at [1012, 349] on link "Al een account? Login" at bounding box center [1025, 349] width 102 height 12
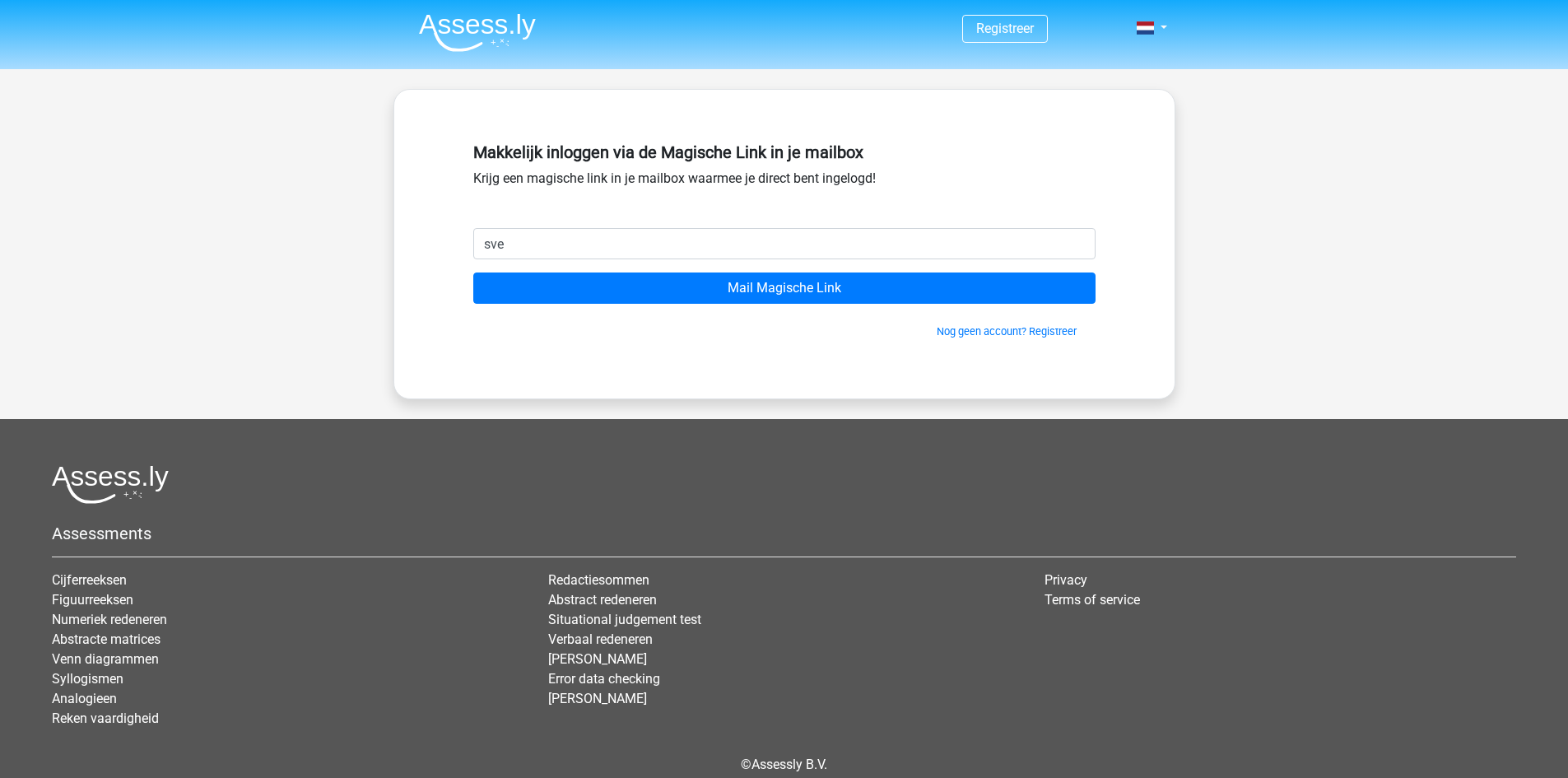
type input "[EMAIL_ADDRESS][DOMAIN_NAME]"
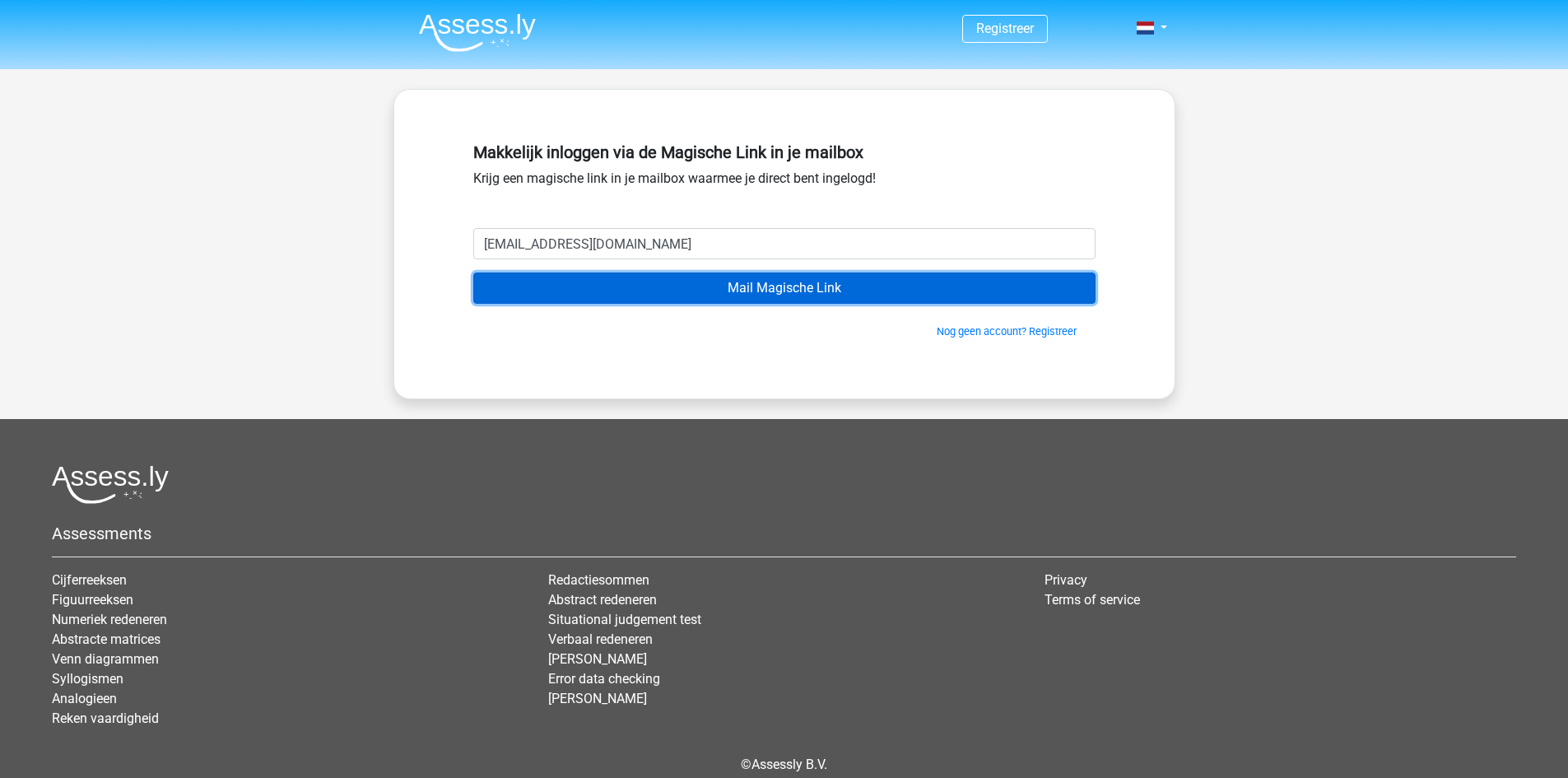
click at [781, 296] on input "Mail Magische Link" at bounding box center [784, 288] width 623 height 31
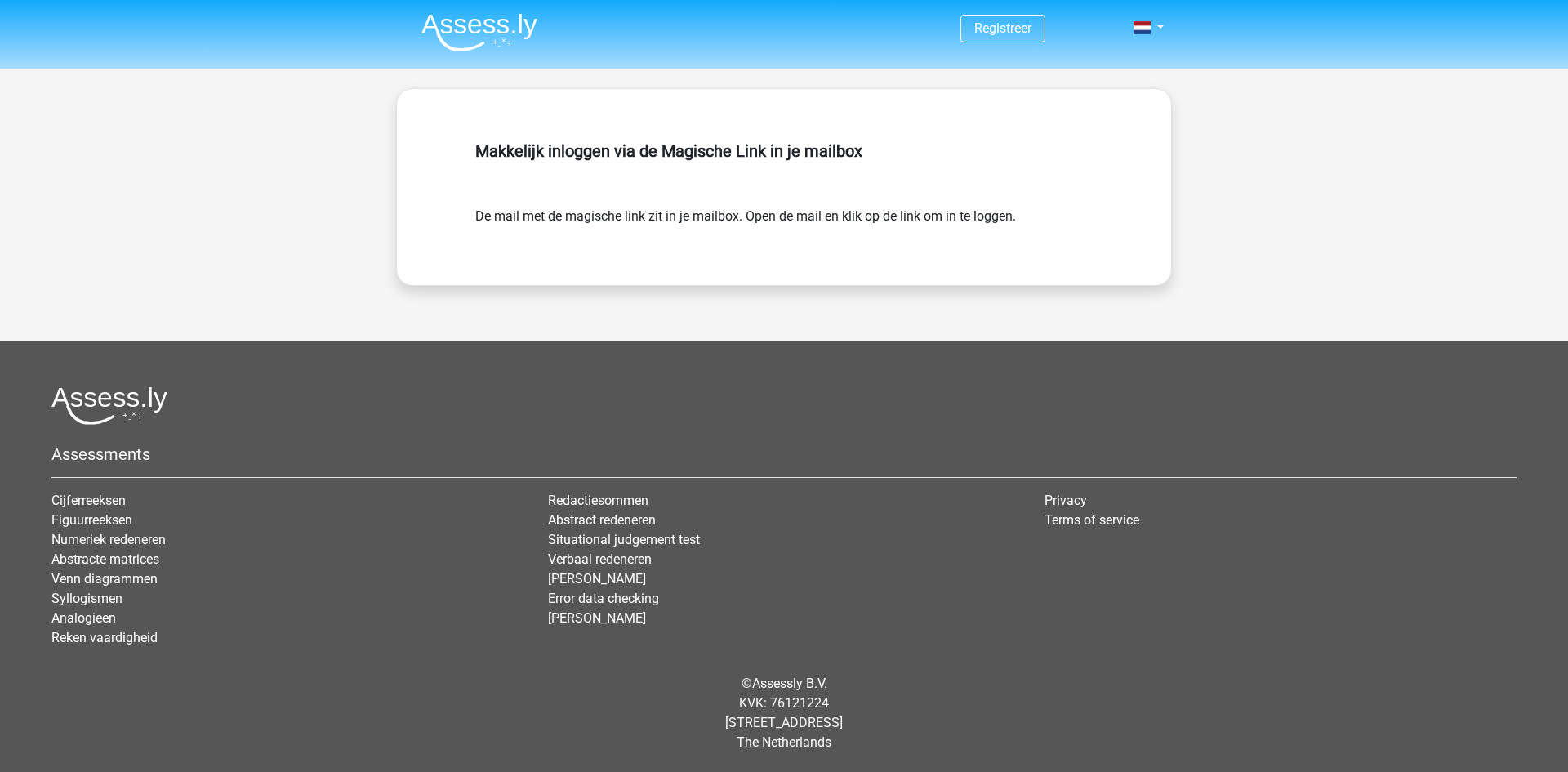
click at [537, 27] on nav "Registreer Login" at bounding box center [784, 29] width 752 height 53
click at [493, 27] on img at bounding box center [478, 32] width 116 height 38
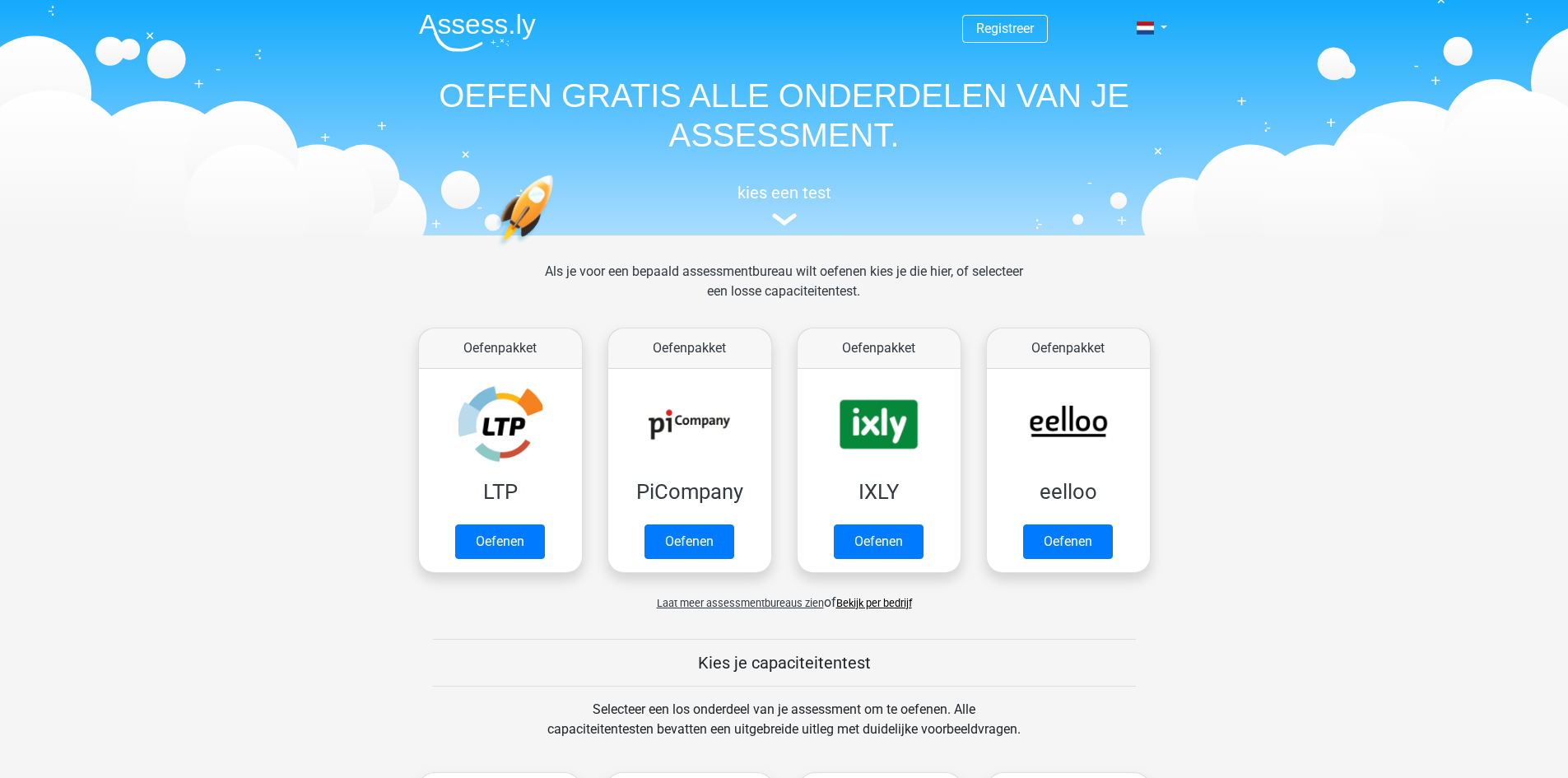
click at [787, 233] on header "Registreer Nederlands English" at bounding box center [784, 118] width 1568 height 235
click at [777, 203] on div "kies een test" at bounding box center [784, 201] width 758 height 54
click at [778, 606] on span "Laat meer assessmentbureaus zien" at bounding box center [740, 603] width 167 height 12
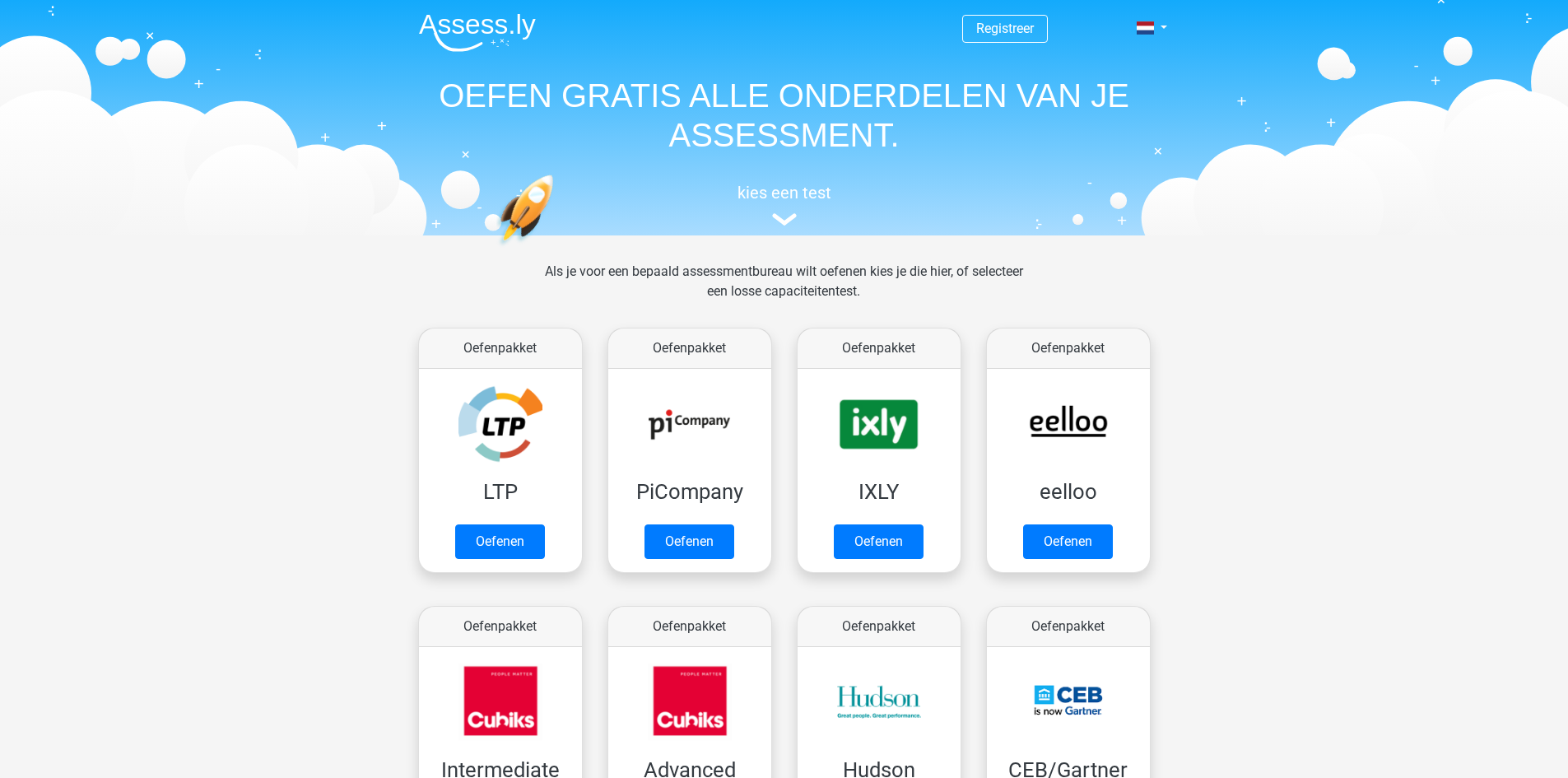
click at [508, 33] on img at bounding box center [477, 32] width 117 height 39
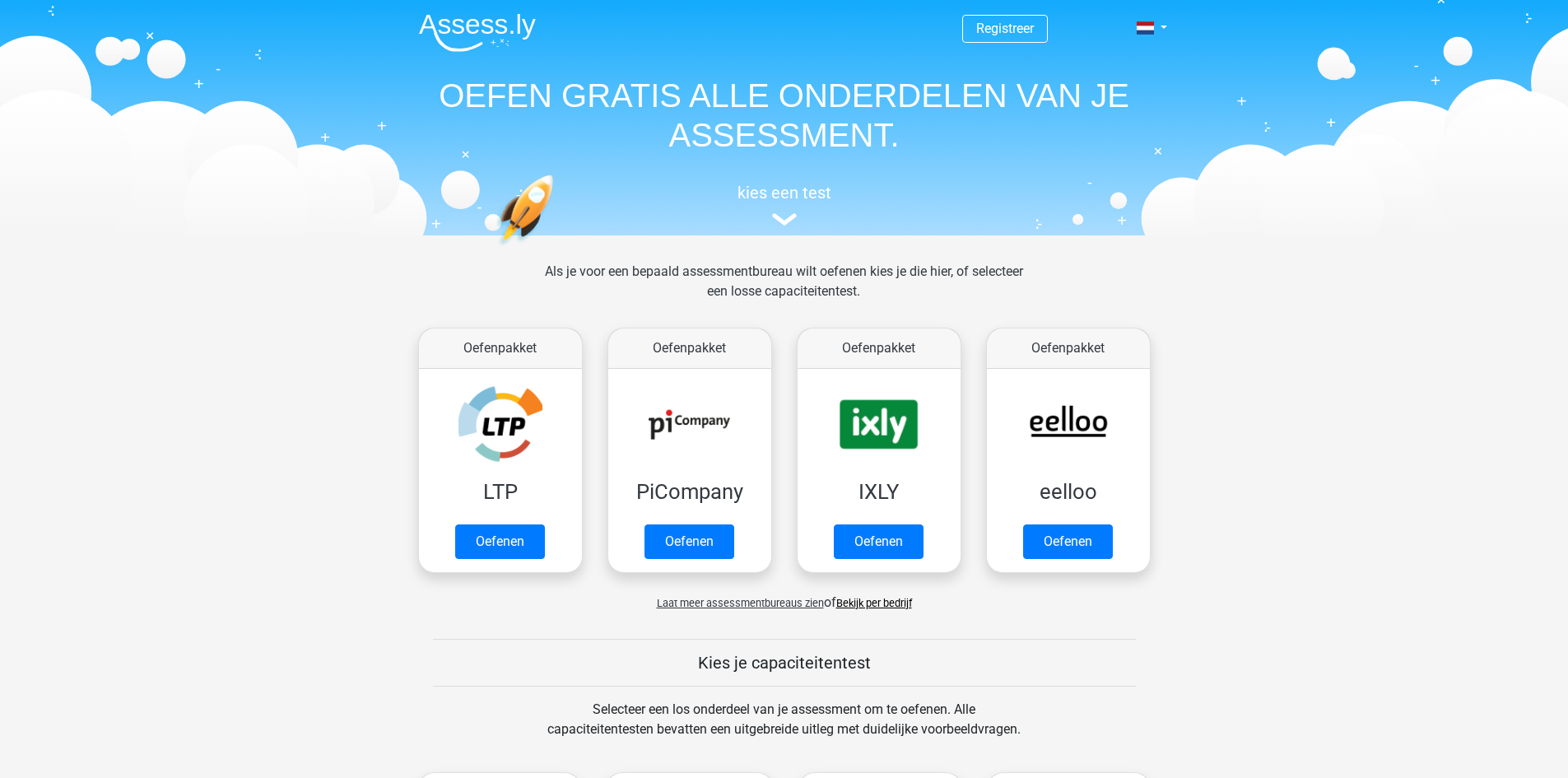
click at [797, 206] on div "kies een test" at bounding box center [784, 201] width 758 height 54
click at [797, 194] on h5 "kies een test" at bounding box center [784, 193] width 758 height 20
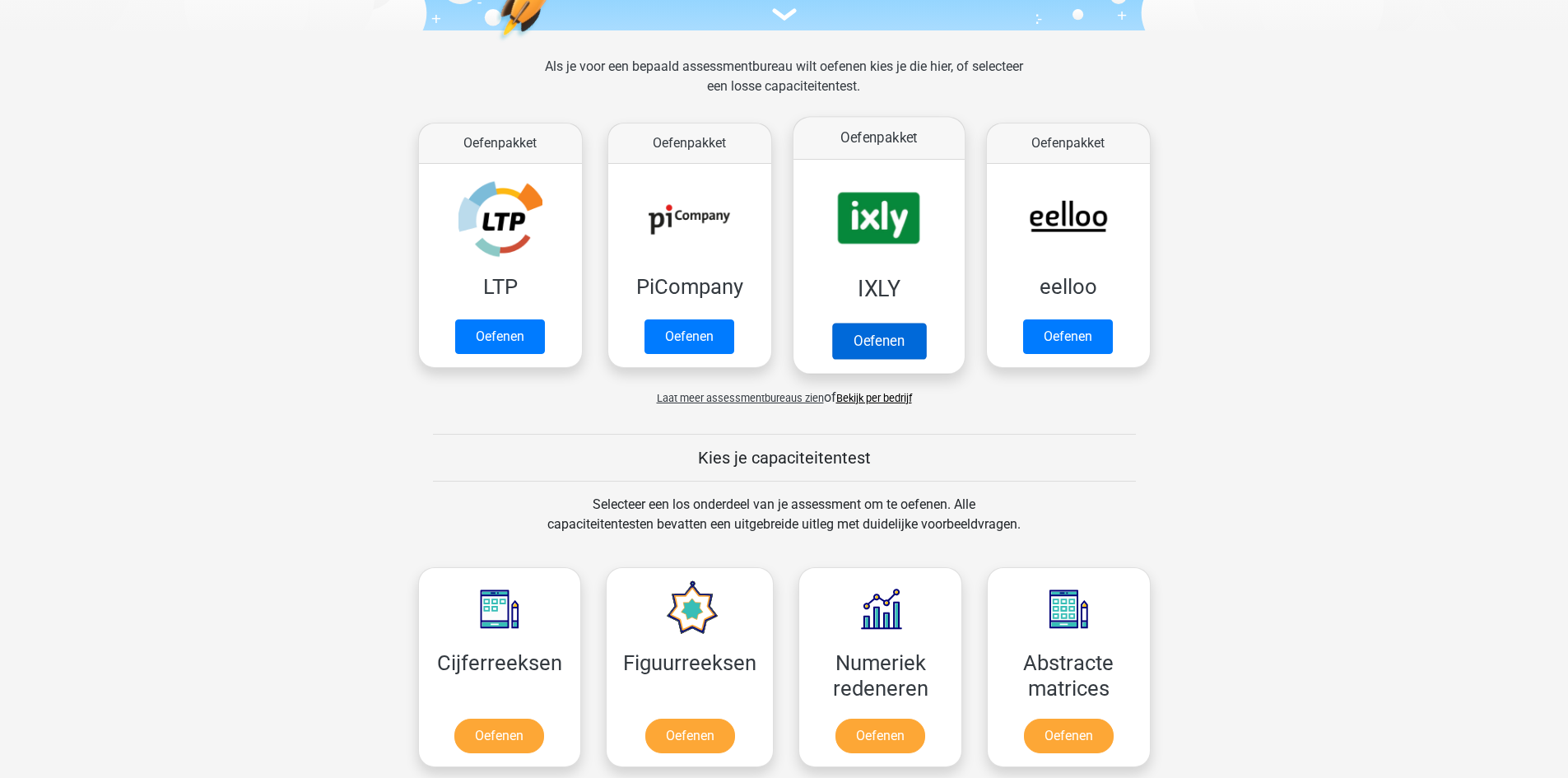
scroll to position [62, 0]
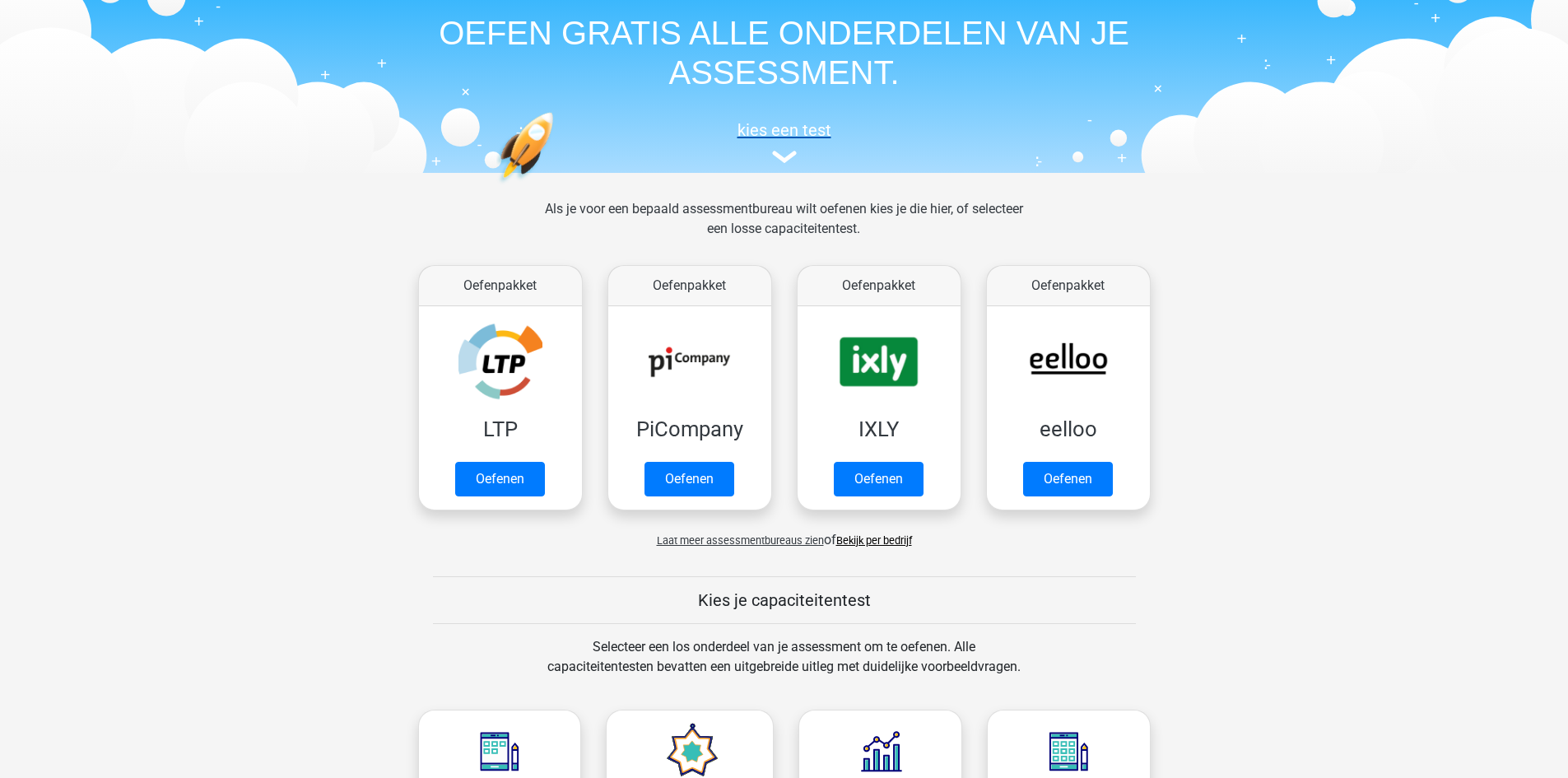
click at [783, 161] on img at bounding box center [784, 156] width 25 height 12
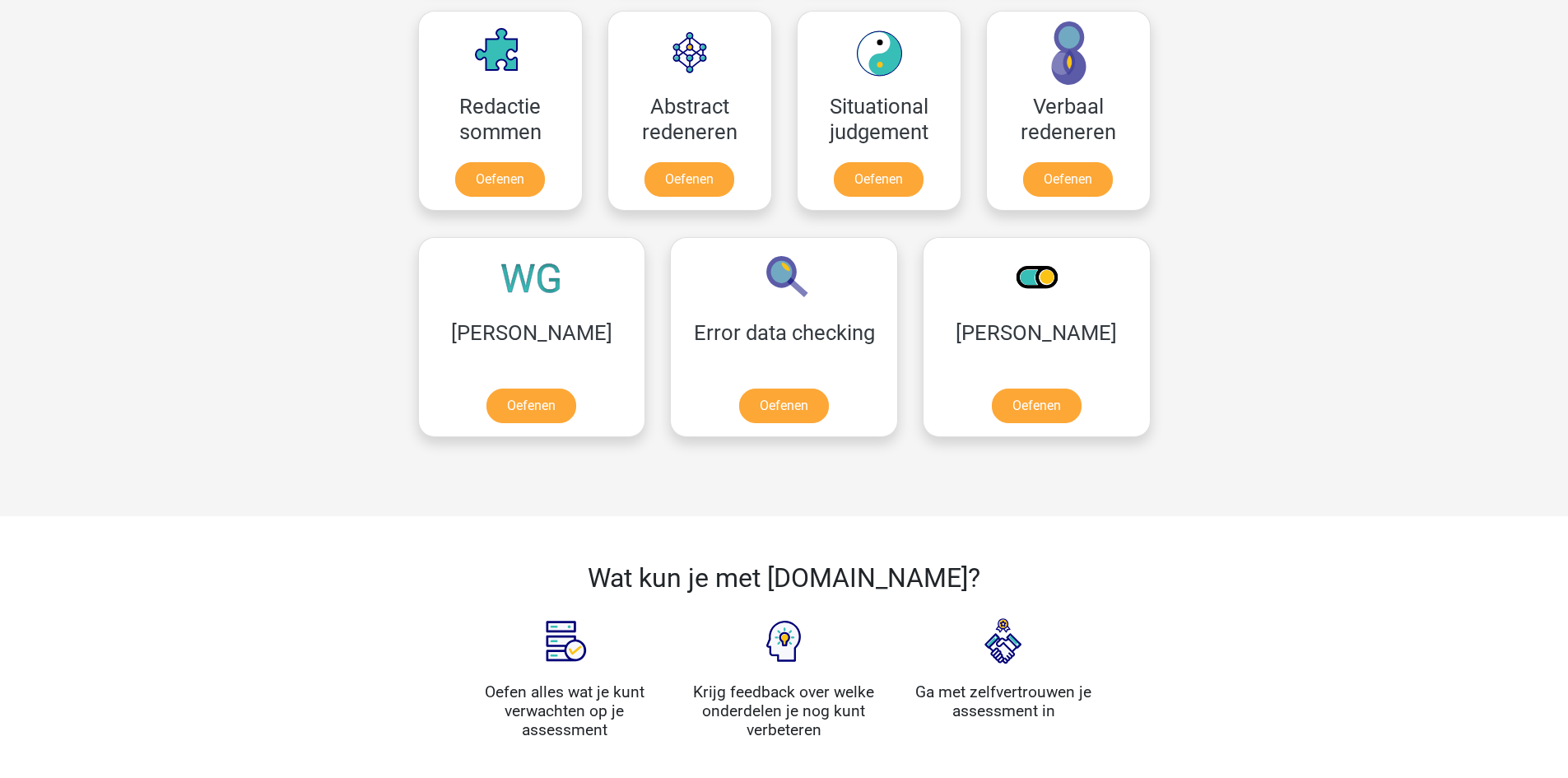
scroll to position [968, 0]
